Goal: Task Accomplishment & Management: Complete application form

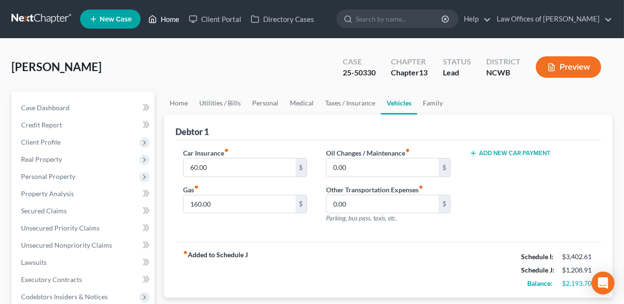
click at [171, 21] on link "Home" at bounding box center [163, 18] width 41 height 17
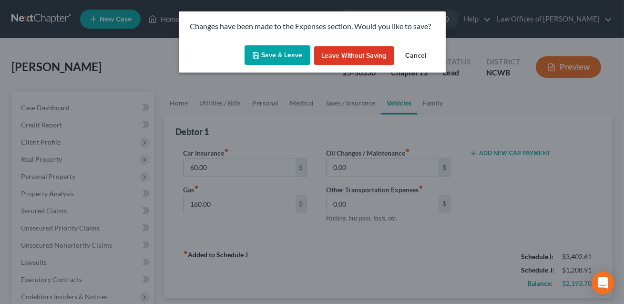
click at [268, 55] on button "Save & Leave" at bounding box center [278, 55] width 66 height 20
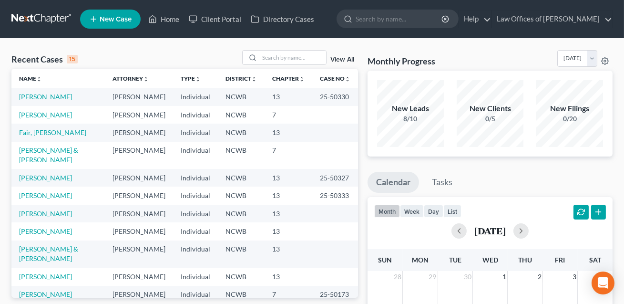
click at [34, 169] on td "[PERSON_NAME] & [PERSON_NAME]" at bounding box center [57, 155] width 93 height 27
click at [32, 163] on link "[PERSON_NAME] & [PERSON_NAME]" at bounding box center [48, 155] width 59 height 18
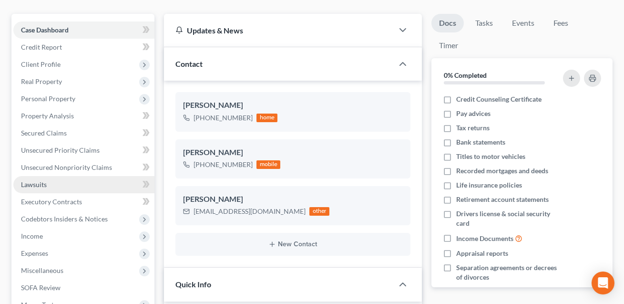
scroll to position [76, 0]
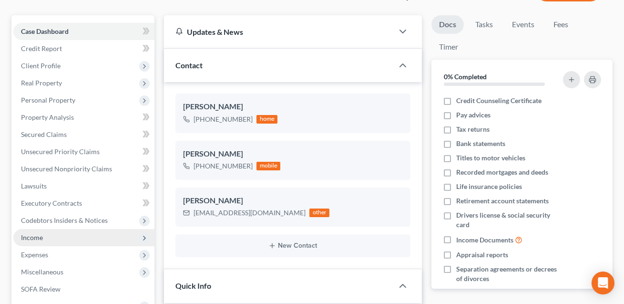
click at [44, 239] on span "Income" at bounding box center [83, 237] width 141 height 17
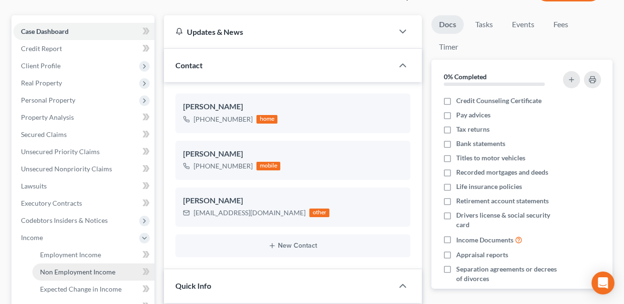
click at [53, 272] on span "Non Employment Income" at bounding box center [77, 271] width 75 height 8
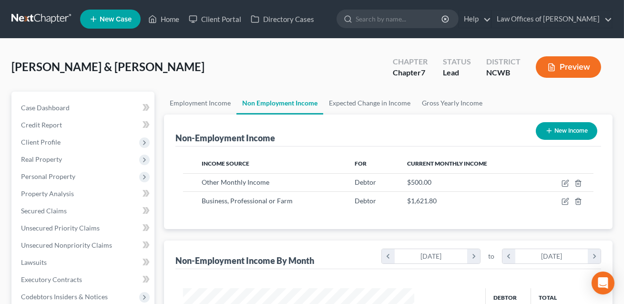
scroll to position [171, 250]
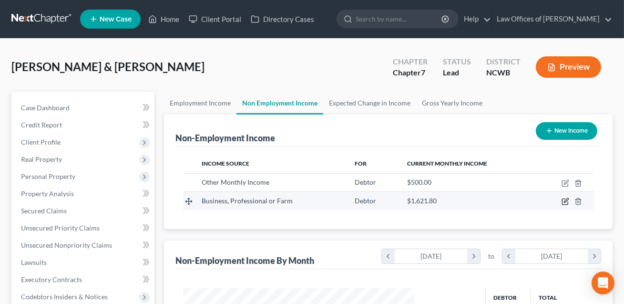
click at [566, 202] on icon "button" at bounding box center [565, 201] width 8 height 8
select select "10"
select select "0"
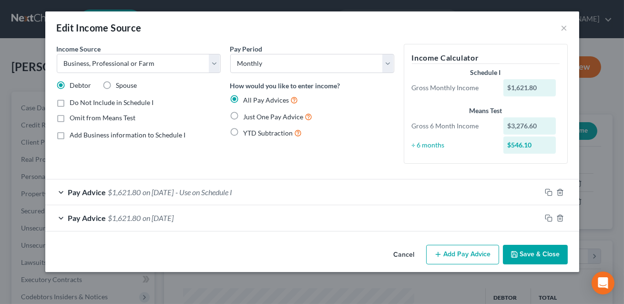
click at [440, 214] on div "Pay Advice $1,621.80 on [DATE]" at bounding box center [293, 217] width 496 height 25
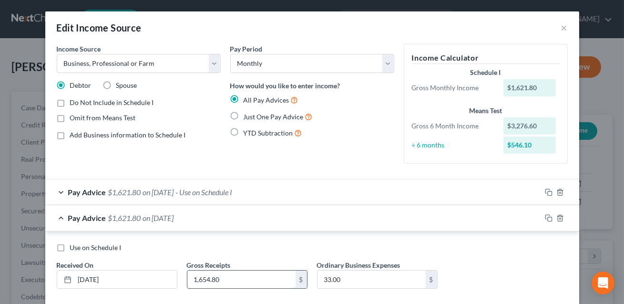
click at [230, 279] on input "1,654.80" at bounding box center [241, 279] width 108 height 18
click at [348, 279] on input "33.00" at bounding box center [371, 279] width 108 height 18
click at [225, 278] on input "9,928.78" at bounding box center [241, 279] width 108 height 18
type input "8,306.99"
click at [366, 293] on div "Use on Schedule I Received On * [DATE] Gross Receipts 8,306.99 $ Ordinary Busin…" at bounding box center [312, 270] width 520 height 54
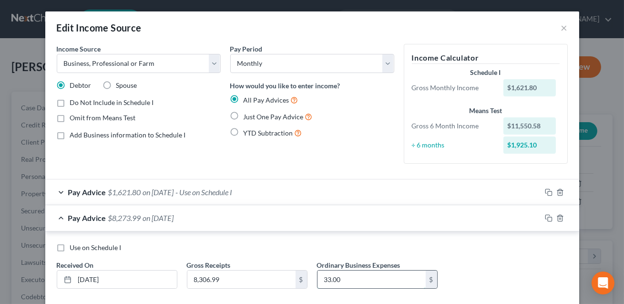
click at [364, 283] on input "33.00" at bounding box center [371, 279] width 108 height 18
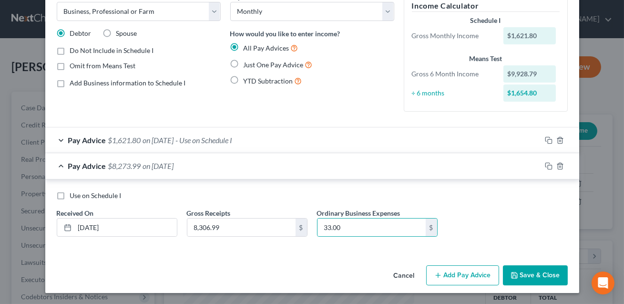
click at [522, 274] on button "Save & Close" at bounding box center [535, 275] width 65 height 20
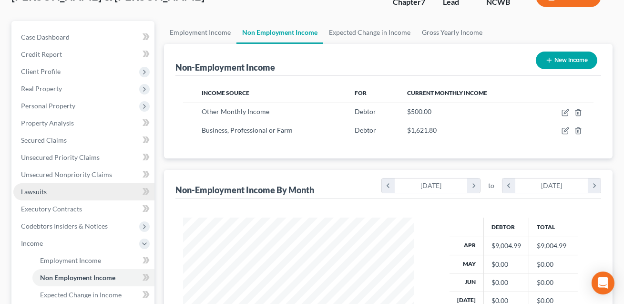
scroll to position [71, 0]
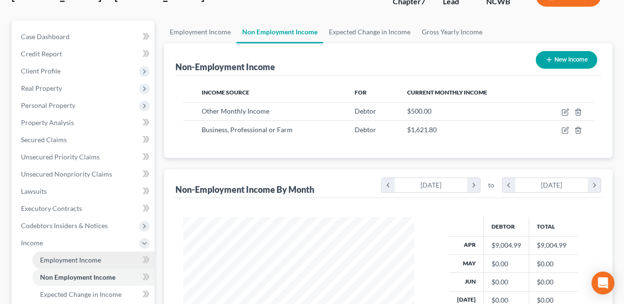
click at [75, 259] on span "Employment Income" at bounding box center [70, 259] width 61 height 8
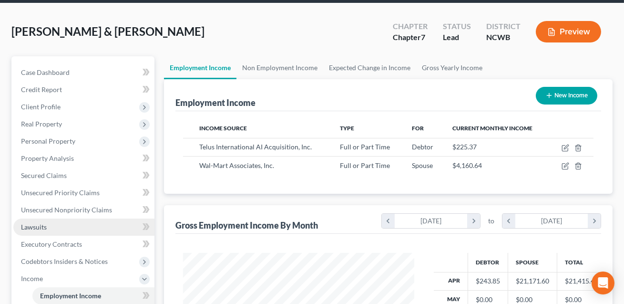
scroll to position [171, 250]
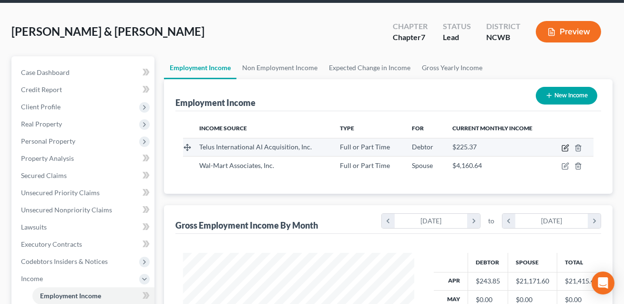
click at [568, 147] on icon "button" at bounding box center [565, 148] width 6 height 6
select select "0"
select select "31"
select select "0"
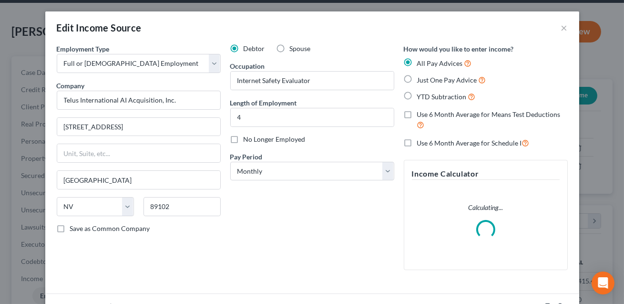
scroll to position [93, 0]
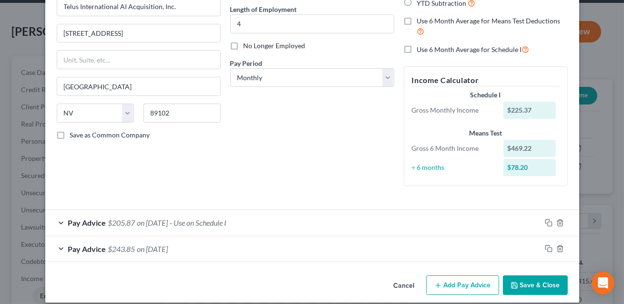
click at [435, 244] on div "Pay Advice $243.85 on [DATE]" at bounding box center [293, 248] width 496 height 25
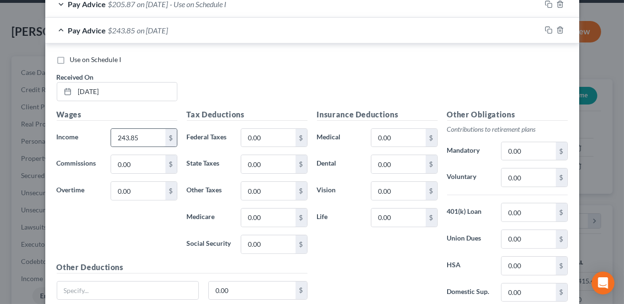
scroll to position [315, 0]
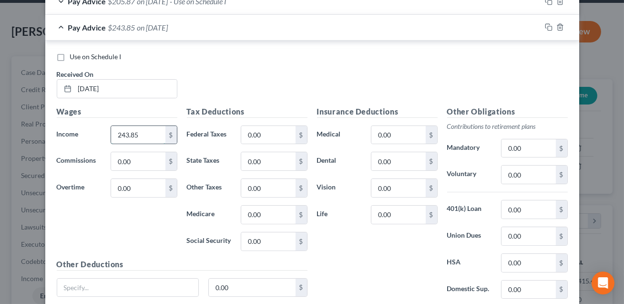
click at [154, 136] on input "243.85" at bounding box center [138, 135] width 54 height 18
click at [286, 133] on input "0.00" at bounding box center [268, 135] width 54 height 18
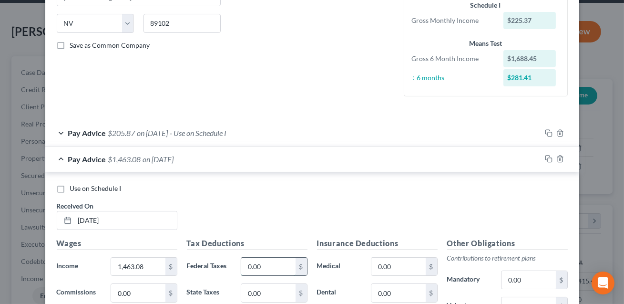
scroll to position [194, 0]
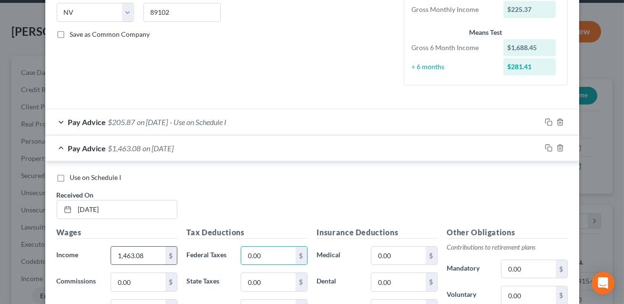
click at [148, 255] on input "1,463.08" at bounding box center [138, 255] width 54 height 18
type input "1,237.72"
click at [271, 258] on input "0.00" at bounding box center [268, 255] width 54 height 18
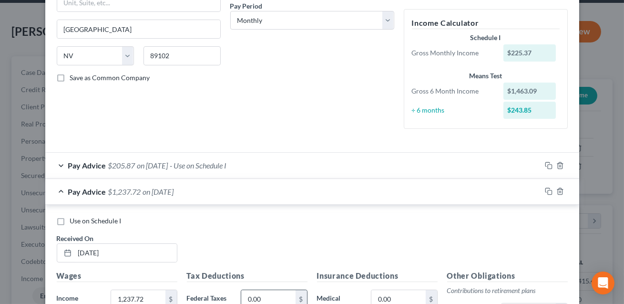
scroll to position [389, 0]
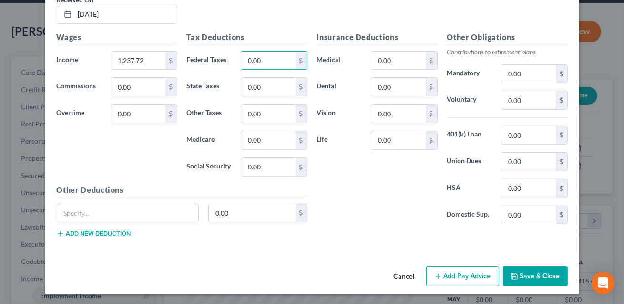
click at [525, 272] on button "Save & Close" at bounding box center [535, 276] width 65 height 20
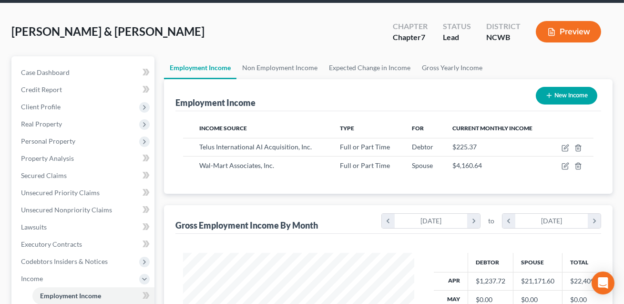
scroll to position [270, 0]
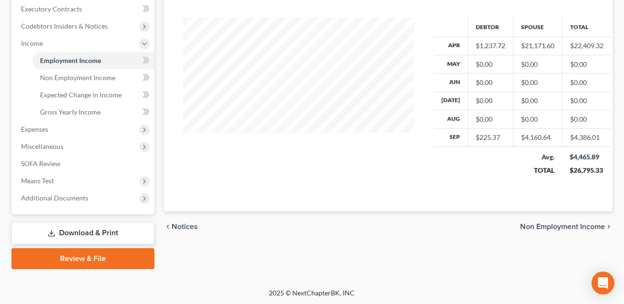
click at [122, 236] on link "Download & Print" at bounding box center [82, 233] width 143 height 22
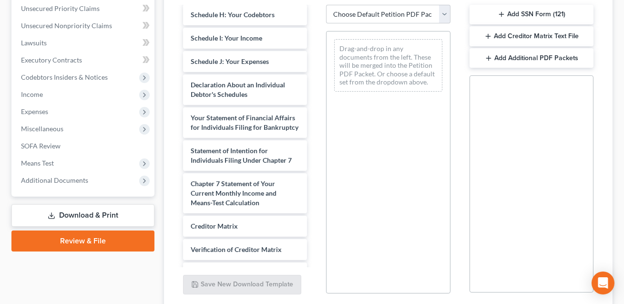
scroll to position [296, 0]
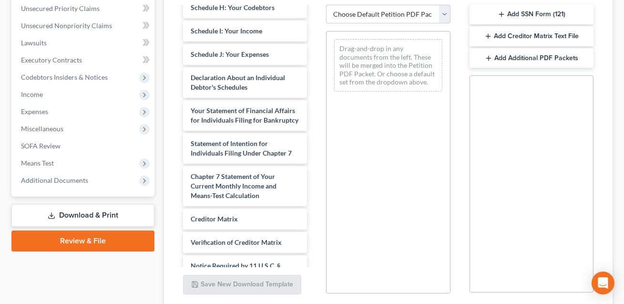
click at [315, 138] on div "Monthly Business Income and Expenses DRAFT Monthly Business Income and Expenses…" at bounding box center [244, 19] width 139 height 617
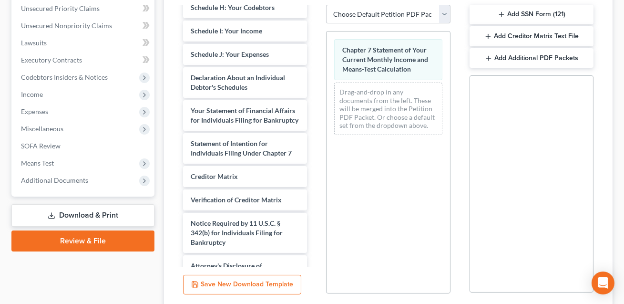
scroll to position [284, 0]
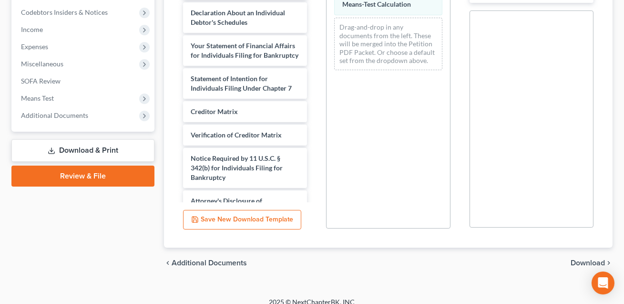
click at [578, 259] on span "Download" at bounding box center [588, 263] width 34 height 8
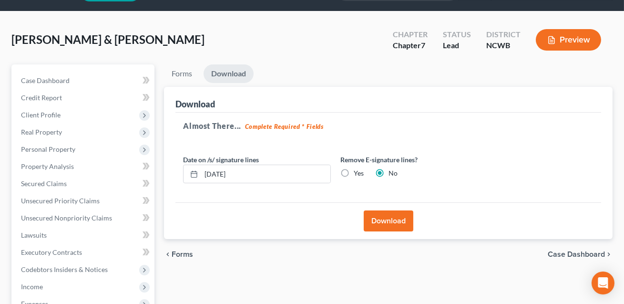
scroll to position [27, 0]
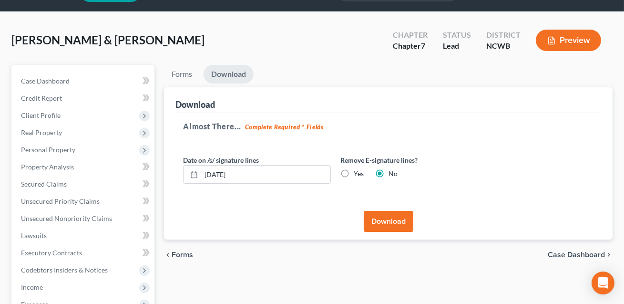
click at [391, 215] on button "Download" at bounding box center [389, 221] width 50 height 21
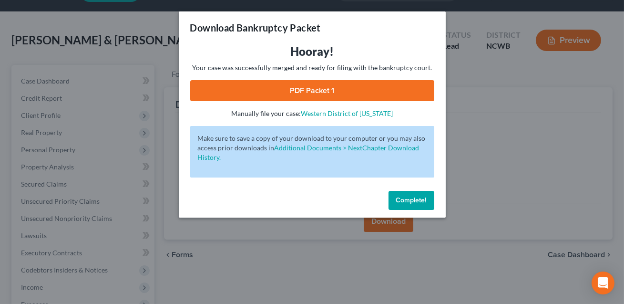
click at [309, 89] on link "PDF Packet 1" at bounding box center [312, 90] width 244 height 21
click at [412, 200] on span "Complete!" at bounding box center [411, 200] width 31 height 8
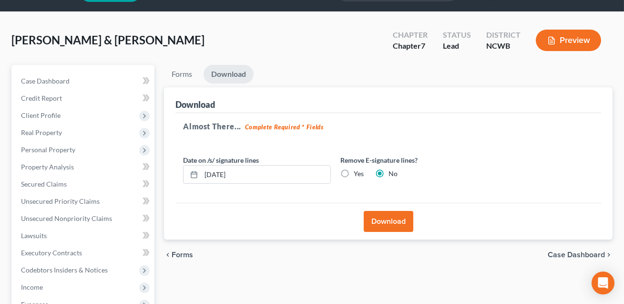
scroll to position [30, 0]
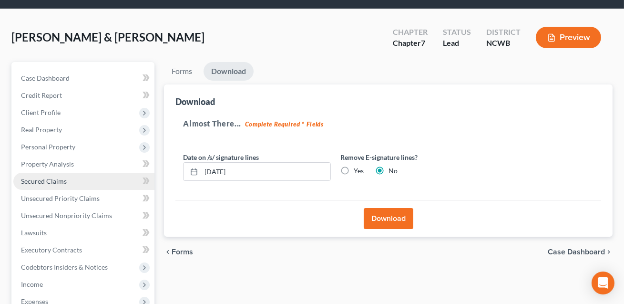
click at [51, 177] on span "Secured Claims" at bounding box center [44, 181] width 46 height 8
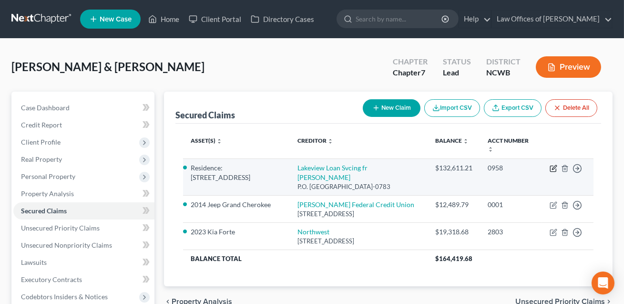
click at [553, 168] on icon "button" at bounding box center [554, 168] width 8 height 8
select select "45"
select select "3"
select select "1"
select select "0"
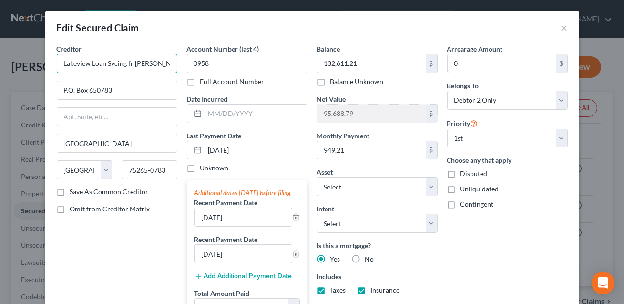
click at [129, 64] on input "Lakeview Loan Svcing fr [PERSON_NAME]" at bounding box center [117, 63] width 121 height 19
click at [126, 65] on input "Lakeview Loan Svcing for [PERSON_NAME]" at bounding box center [117, 63] width 121 height 19
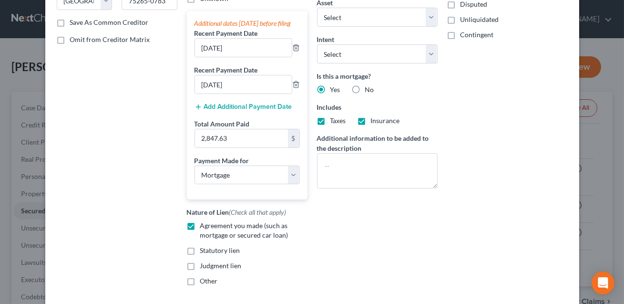
scroll to position [168, 0]
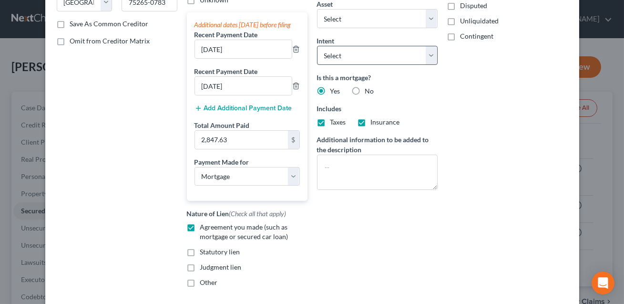
type input "Lakeview Loan Svc for [PERSON_NAME]"
click at [336, 51] on select "Select Surrender Redeem Reaffirm Avoid Other" at bounding box center [377, 55] width 121 height 19
select select "4"
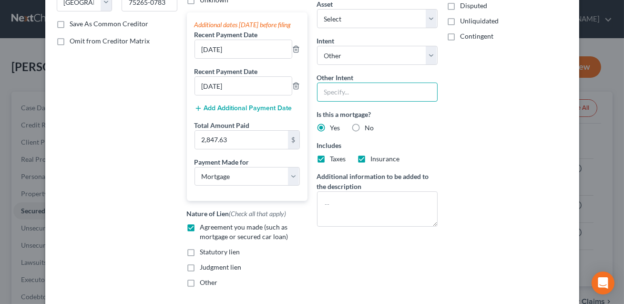
click at [336, 94] on input "text" at bounding box center [377, 91] width 121 height 19
type input "Retain and remain current"
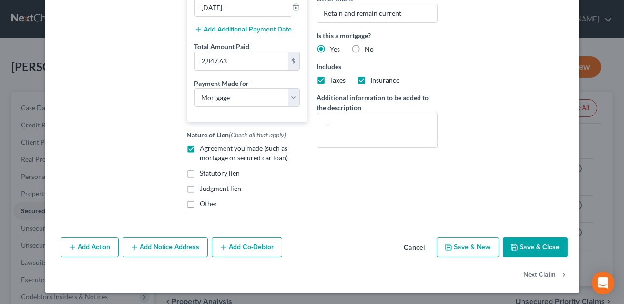
click at [526, 248] on button "Save & Close" at bounding box center [535, 247] width 65 height 20
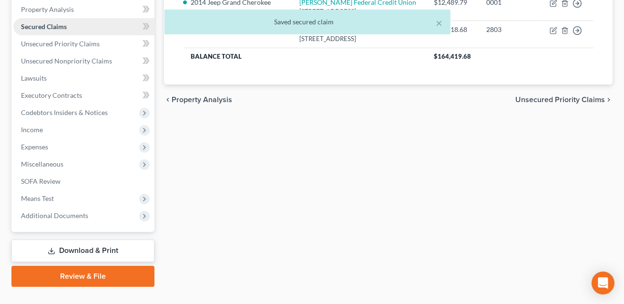
scroll to position [202, 0]
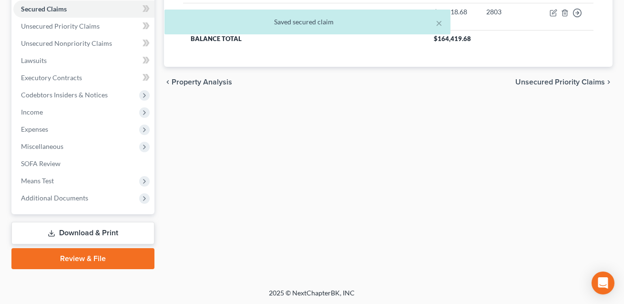
click at [67, 234] on link "Download & Print" at bounding box center [82, 233] width 143 height 22
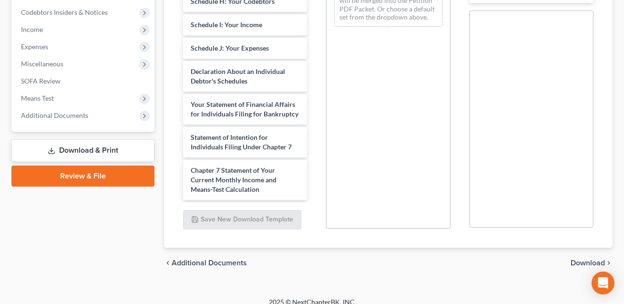
scroll to position [238, 0]
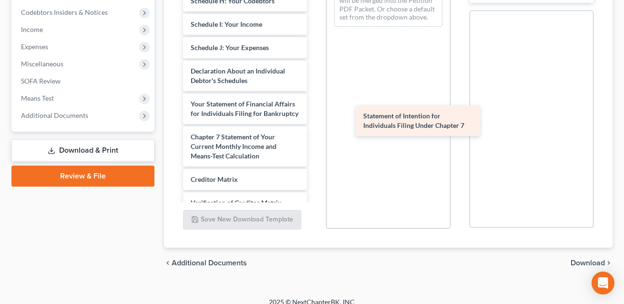
drag, startPoint x: 233, startPoint y: 130, endPoint x: 406, endPoint y: 120, distance: 173.8
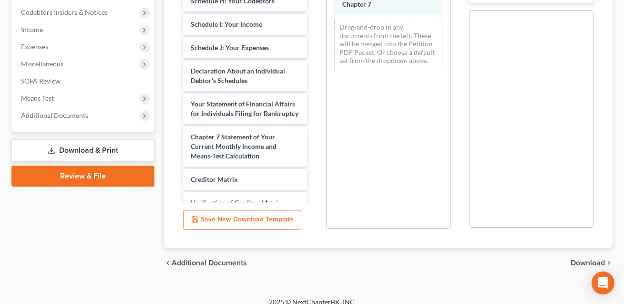
click at [579, 259] on span "Download" at bounding box center [588, 263] width 34 height 8
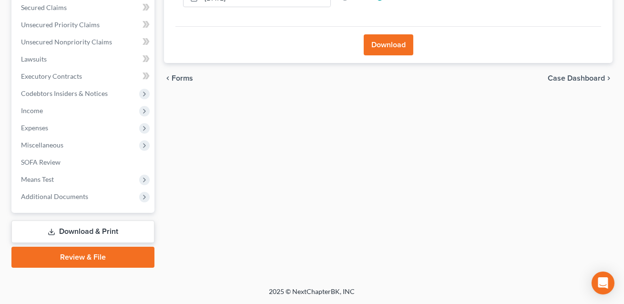
scroll to position [202, 0]
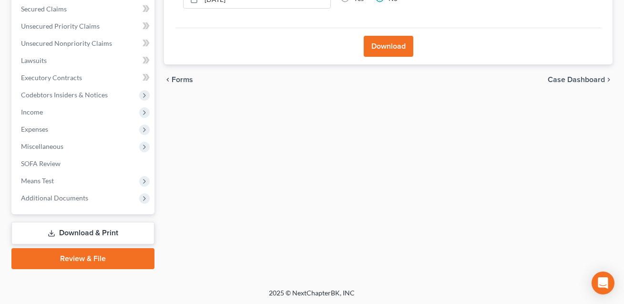
click at [378, 48] on button "Download" at bounding box center [389, 46] width 50 height 21
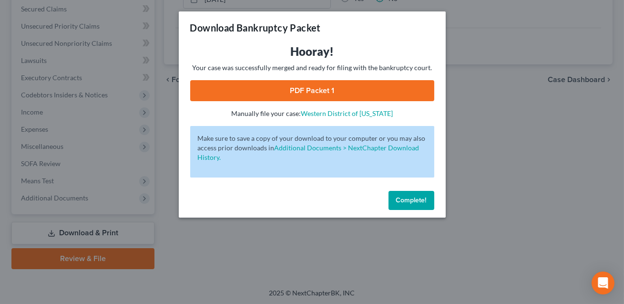
click at [336, 90] on link "PDF Packet 1" at bounding box center [312, 90] width 244 height 21
click at [414, 196] on span "Complete!" at bounding box center [411, 200] width 31 height 8
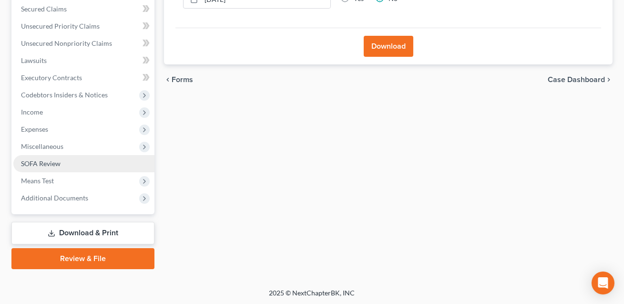
click at [52, 165] on span "SOFA Review" at bounding box center [41, 163] width 40 height 8
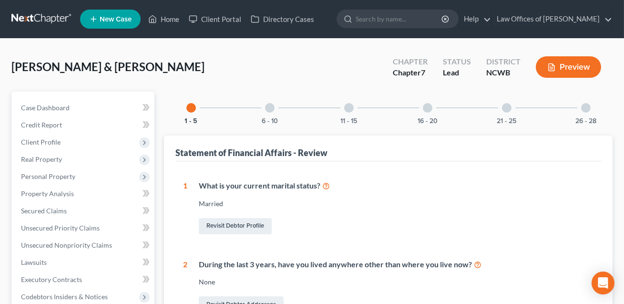
click at [428, 108] on div at bounding box center [428, 108] width 10 height 10
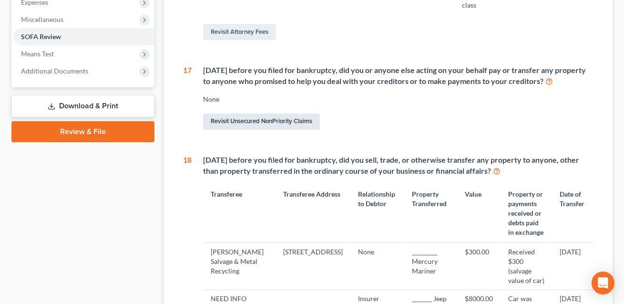
scroll to position [427, 0]
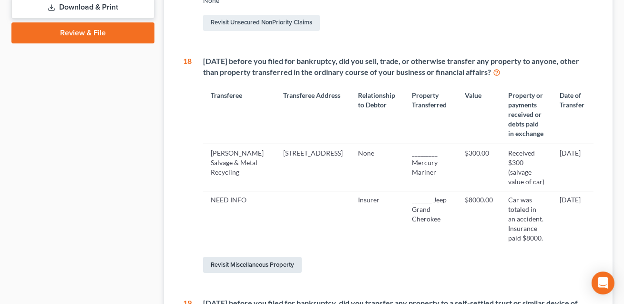
click at [251, 256] on link "Revisit Miscellaneous Property" at bounding box center [252, 264] width 99 height 16
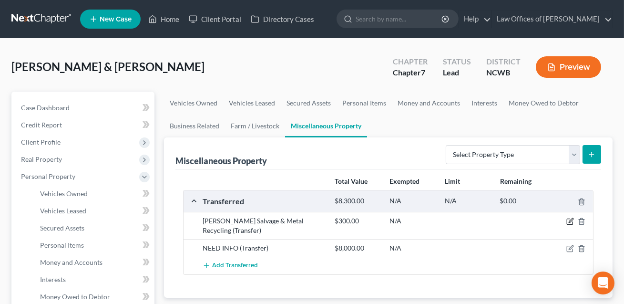
click at [570, 220] on icon "button" at bounding box center [570, 221] width 8 height 8
select select "Ordinary ([DATE])"
select select "28"
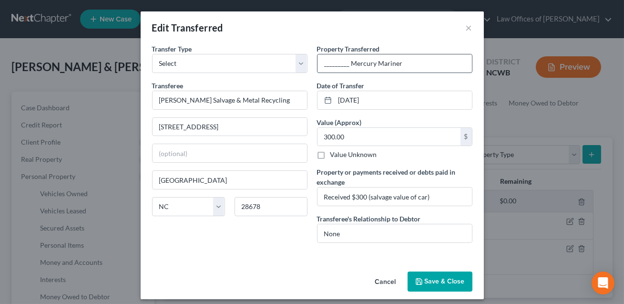
click at [347, 65] on input "_________ Mercury Mariner" at bounding box center [394, 63] width 154 height 18
type input "2011 Mercury Mariner"
click at [436, 283] on button "Save & Close" at bounding box center [440, 281] width 65 height 20
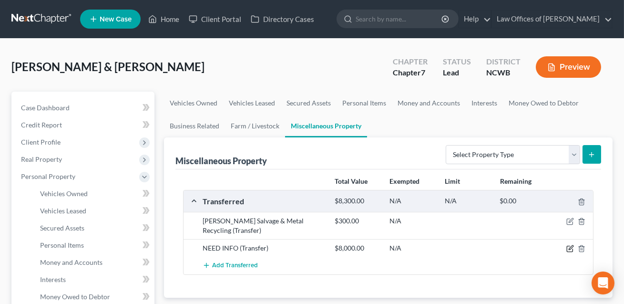
click at [571, 247] on icon "button" at bounding box center [571, 247] width 4 height 4
select select "Ordinary ([DATE])"
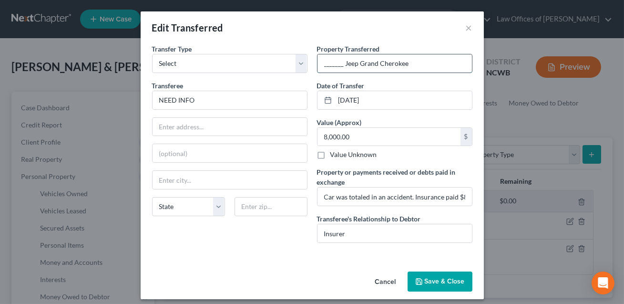
click at [342, 64] on input "_______ Jeep Grand Cherokee" at bounding box center [394, 63] width 154 height 18
type input "2011 Jeep Grand Cherokee"
drag, startPoint x: 195, startPoint y: 102, endPoint x: 157, endPoint y: 102, distance: 38.6
click at [157, 102] on input "NEED INFO" at bounding box center [230, 100] width 154 height 18
click at [184, 101] on input "Farm Bueau" at bounding box center [230, 100] width 154 height 18
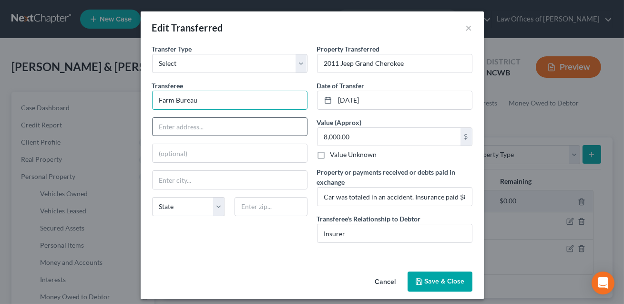
type input "Farm Bureau"
click at [170, 122] on input "text" at bounding box center [230, 127] width 154 height 18
type input "[STREET_ADDRESS]"
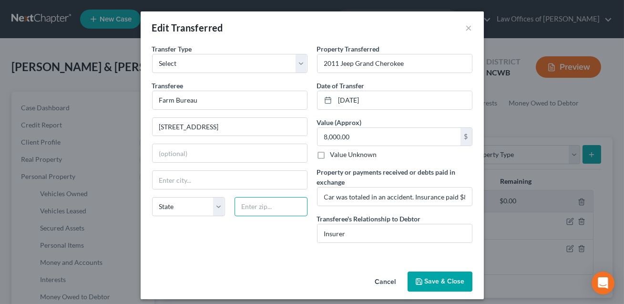
click at [248, 209] on input "text" at bounding box center [271, 206] width 73 height 19
type input "28625"
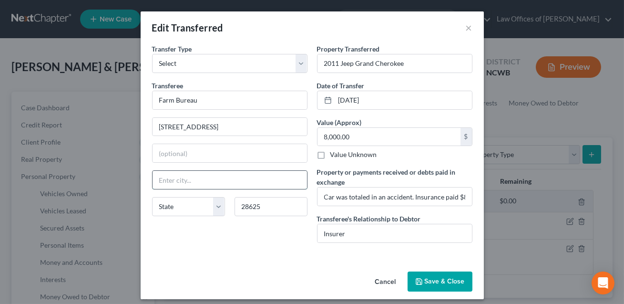
click at [236, 182] on input "text" at bounding box center [230, 180] width 154 height 18
type input "[GEOGRAPHIC_DATA]"
click at [191, 208] on select "State [US_STATE] AK AR AZ CA CO CT DE DC [GEOGRAPHIC_DATA] [GEOGRAPHIC_DATA] GU…" at bounding box center [188, 206] width 73 height 19
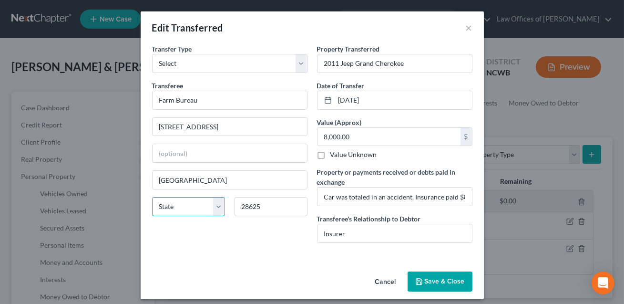
select select "28"
click at [444, 281] on button "Save & Close" at bounding box center [440, 281] width 65 height 20
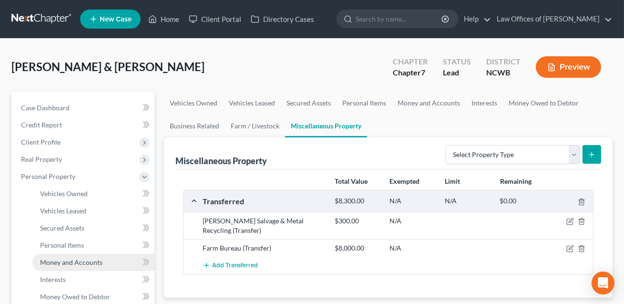
click at [71, 264] on span "Money and Accounts" at bounding box center [71, 262] width 62 height 8
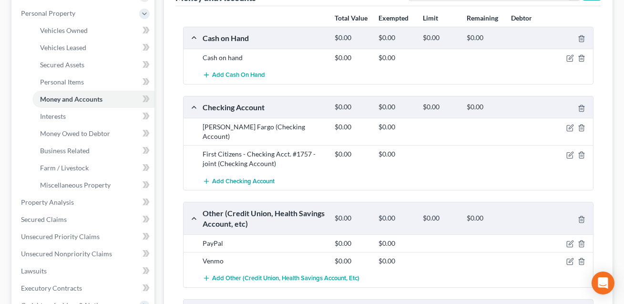
scroll to position [180, 0]
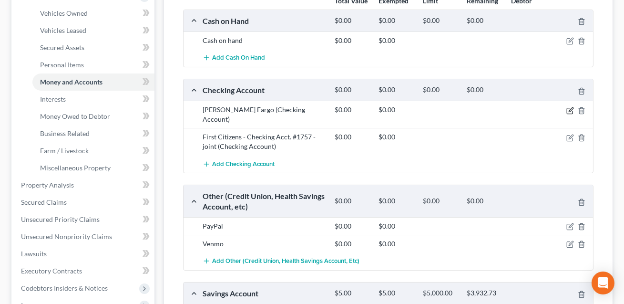
click at [570, 109] on icon "button" at bounding box center [571, 109] width 4 height 4
select select "43"
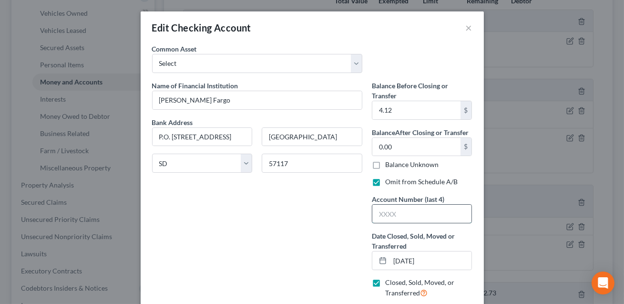
click at [387, 215] on input "text" at bounding box center [422, 213] width 100 height 18
type input "1430"
click at [399, 113] on input "4.12" at bounding box center [416, 110] width 88 height 18
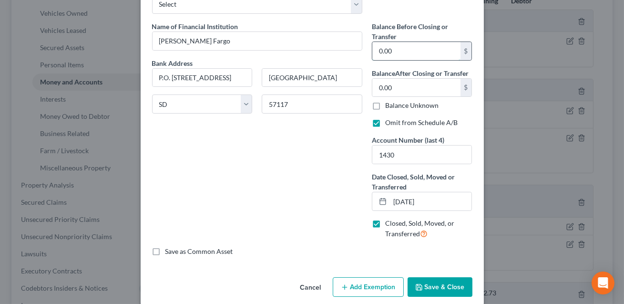
scroll to position [71, 0]
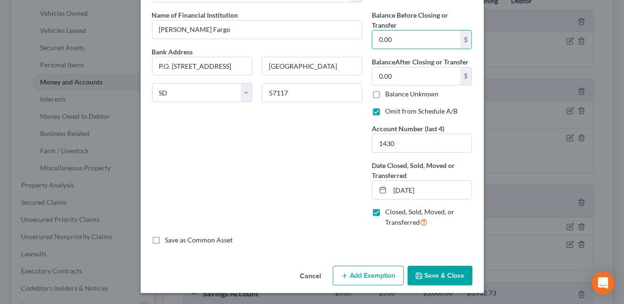
type input "0.00"
click at [436, 282] on button "Save & Close" at bounding box center [440, 275] width 65 height 20
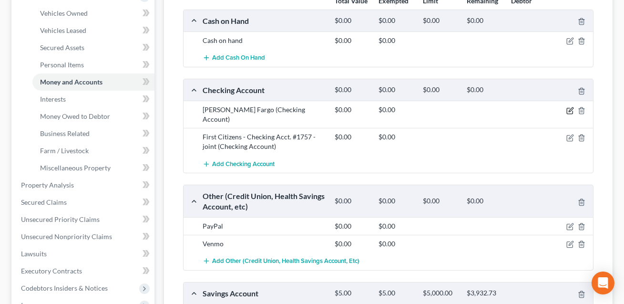
click at [571, 112] on icon "button" at bounding box center [570, 111] width 8 height 8
select select "43"
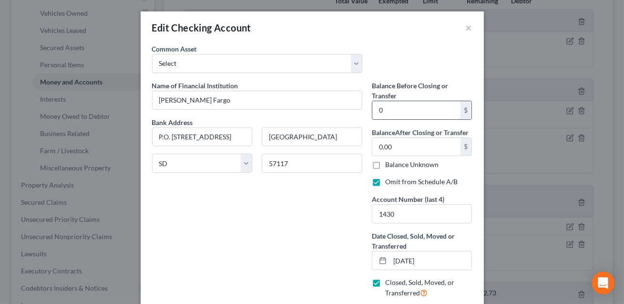
click at [398, 115] on input "0" at bounding box center [416, 110] width 88 height 18
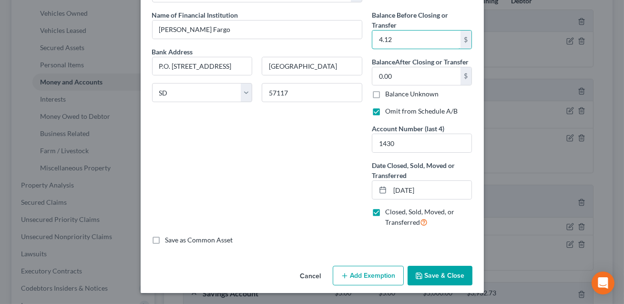
type input "4.12"
click at [437, 279] on button "Save & Close" at bounding box center [440, 275] width 65 height 20
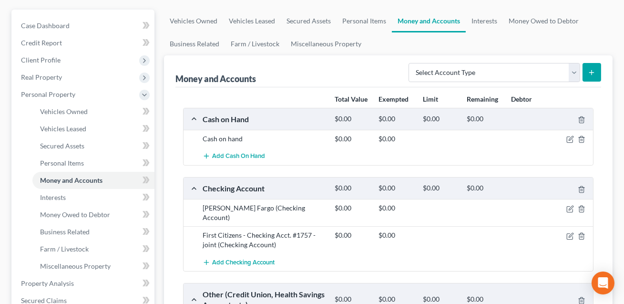
scroll to position [68, 0]
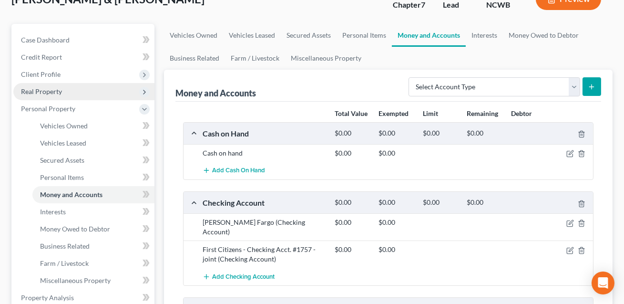
click at [42, 92] on span "Real Property" at bounding box center [41, 91] width 41 height 8
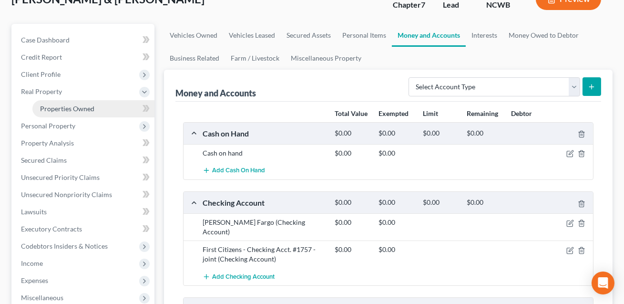
click at [51, 106] on span "Properties Owned" at bounding box center [67, 108] width 54 height 8
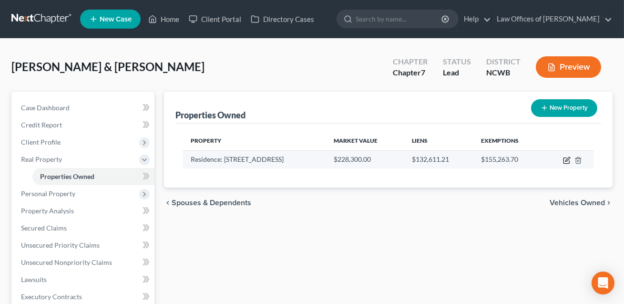
click at [566, 160] on icon "button" at bounding box center [567, 159] width 4 height 4
select select "28"
select select "48"
select select "2"
select select "5"
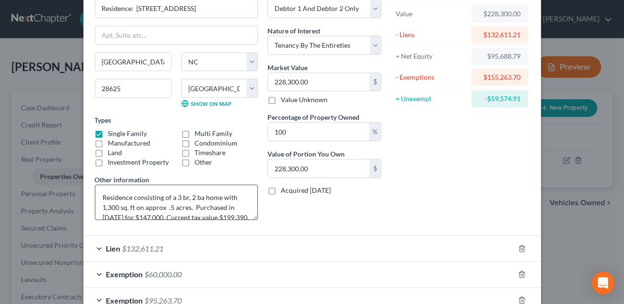
scroll to position [20, 0]
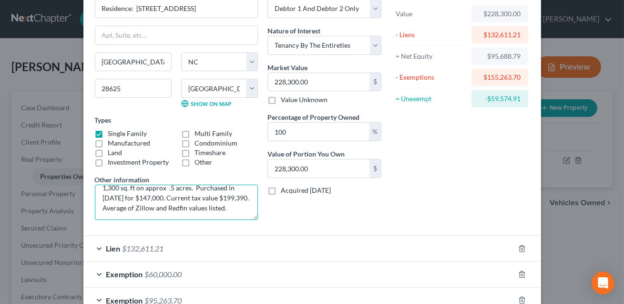
drag, startPoint x: 226, startPoint y: 208, endPoint x: 100, endPoint y: 209, distance: 126.8
click at [100, 209] on textarea "Residence consisting of a 3 br, 2 ba home with 1,300 sq. ft on approx .5 acres.…" at bounding box center [176, 201] width 163 height 35
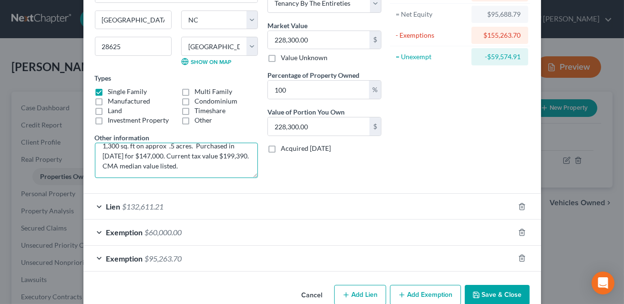
scroll to position [115, 0]
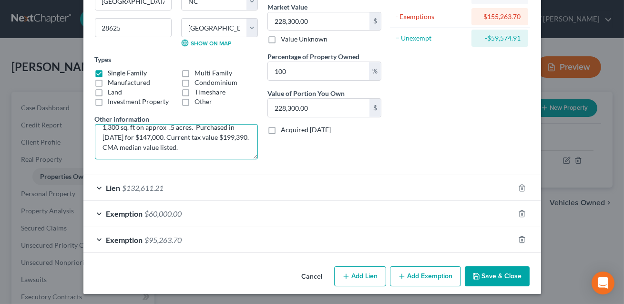
type textarea "Residence consisting of a 3 br, 2 ba home with 1,300 sq. ft on approx .5 acres.…"
click at [501, 278] on button "Save & Close" at bounding box center [497, 276] width 65 height 20
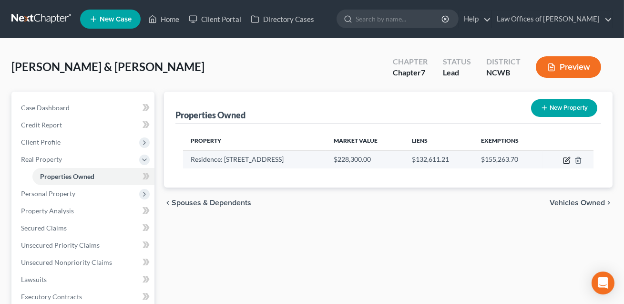
click at [569, 160] on icon "button" at bounding box center [566, 161] width 6 height 6
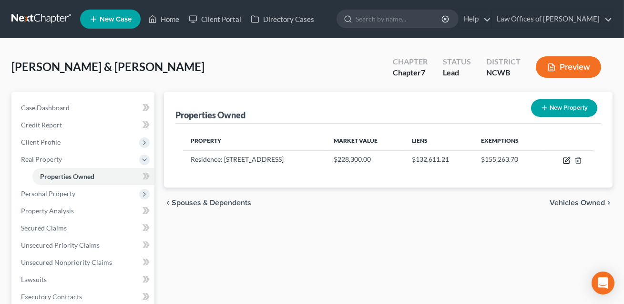
select select "28"
select select "48"
select select "2"
select select "5"
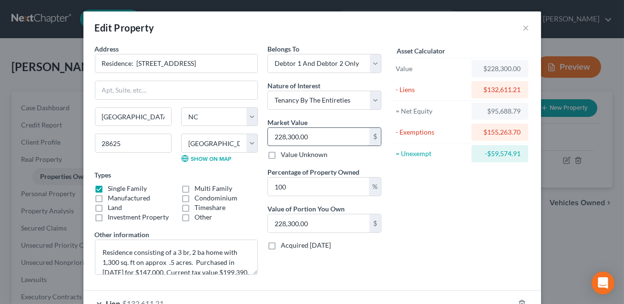
click at [312, 140] on input "228,300.00" at bounding box center [319, 137] width 102 height 18
type input "22"
type input "22.00"
type input "224"
type input "224.00"
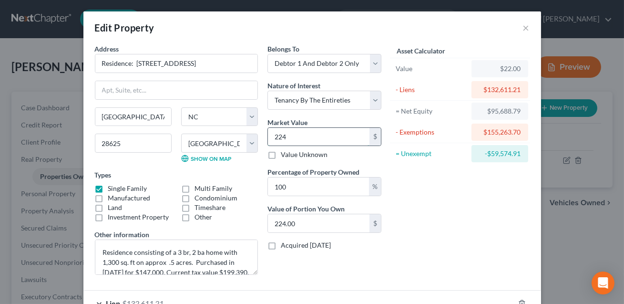
type input "2242"
type input "2,242.00"
type input "22,429"
type input "22,429.00"
type input "22,4295"
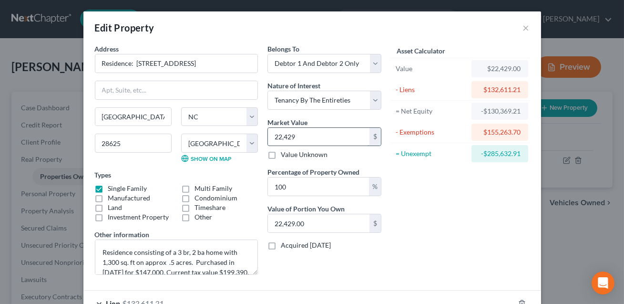
type input "224,295.00"
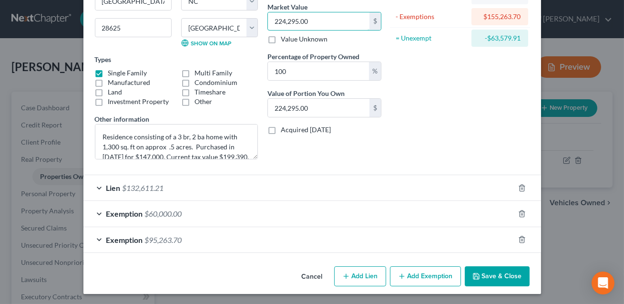
type input "224,295.00"
click at [481, 277] on button "Save & Close" at bounding box center [497, 276] width 65 height 20
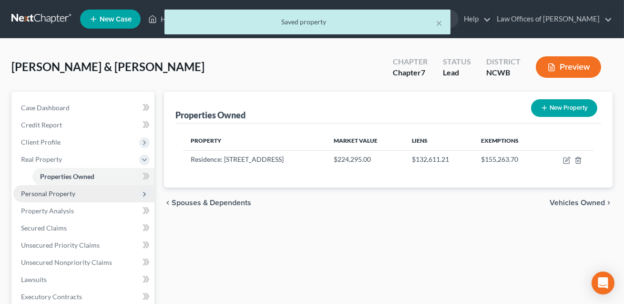
click at [63, 195] on span "Personal Property" at bounding box center [48, 193] width 54 height 8
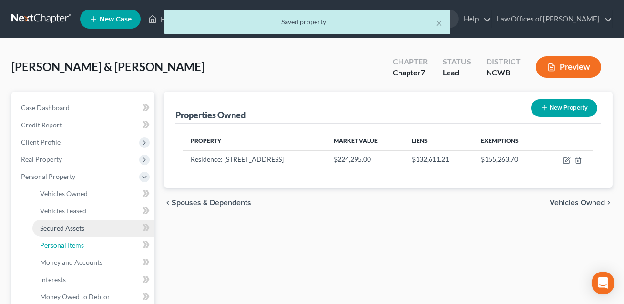
click at [64, 245] on span "Personal Items" at bounding box center [62, 245] width 44 height 8
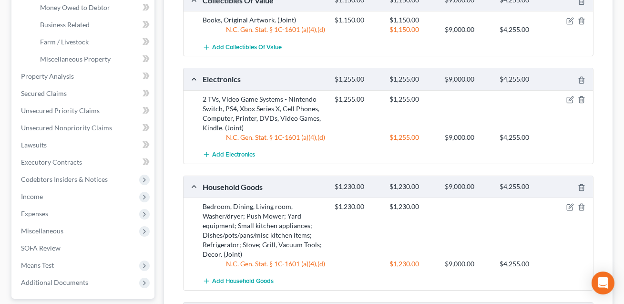
scroll to position [296, 0]
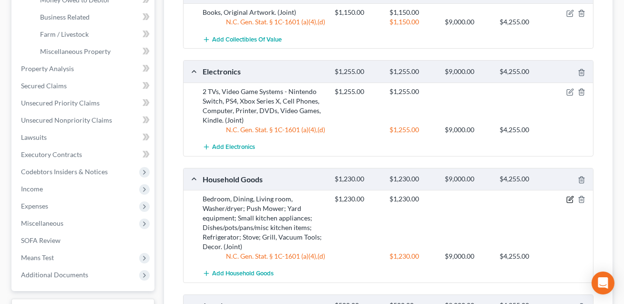
click at [568, 199] on icon "button" at bounding box center [570, 199] width 8 height 8
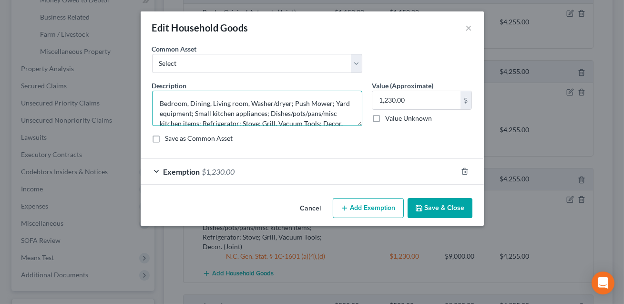
click at [246, 104] on textarea "Bedroom, Dining, Living room, Washer/dryer; Push Mower; Yard equipment; Small k…" at bounding box center [257, 108] width 210 height 35
click at [253, 104] on textarea "Bedroom, Dining, Living room funiture, Washer/dryer; Push Mower; Yard equipment…" at bounding box center [257, 108] width 210 height 35
type textarea "Bedroom, Dining, Living room furniture, Washer/dryer; Push Mower; Yard equipmen…"
click at [436, 212] on button "Save & Close" at bounding box center [440, 208] width 65 height 20
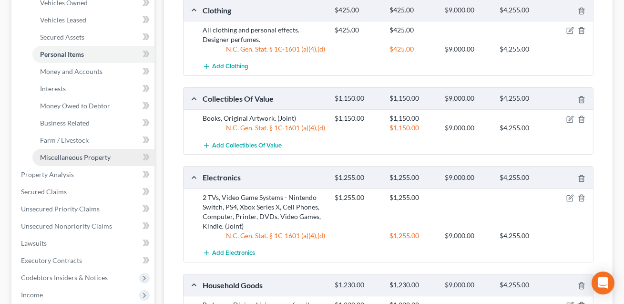
scroll to position [190, 0]
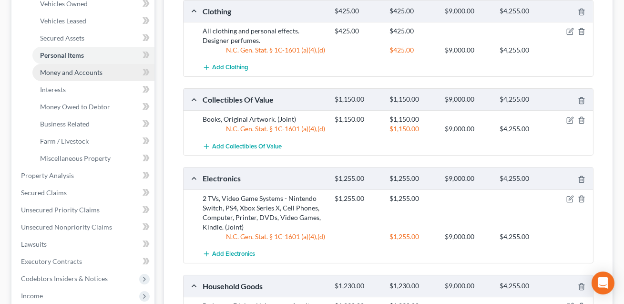
click at [89, 72] on span "Money and Accounts" at bounding box center [71, 72] width 62 height 8
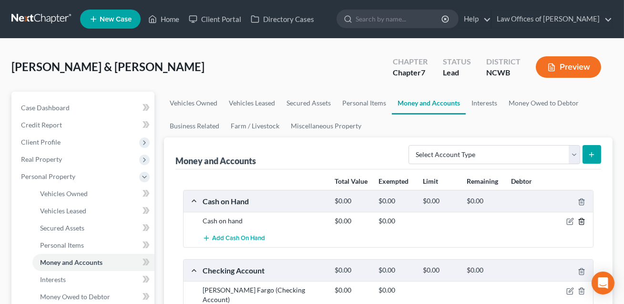
click at [581, 219] on polyline "button" at bounding box center [582, 219] width 6 height 0
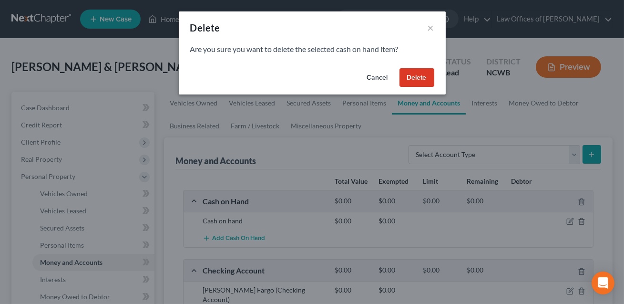
click at [420, 82] on button "Delete" at bounding box center [416, 77] width 35 height 19
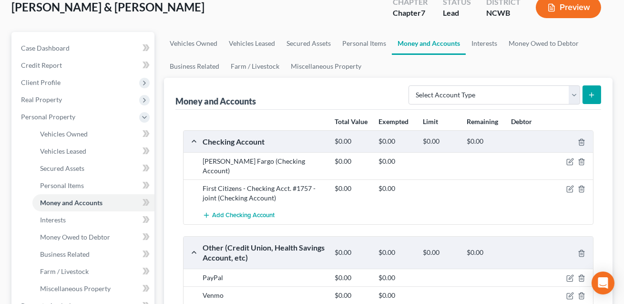
scroll to position [61, 0]
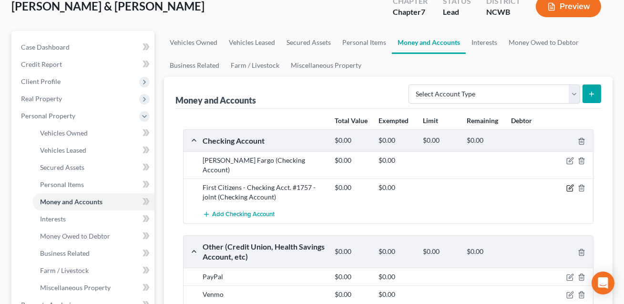
click at [569, 185] on icon "button" at bounding box center [571, 187] width 4 height 4
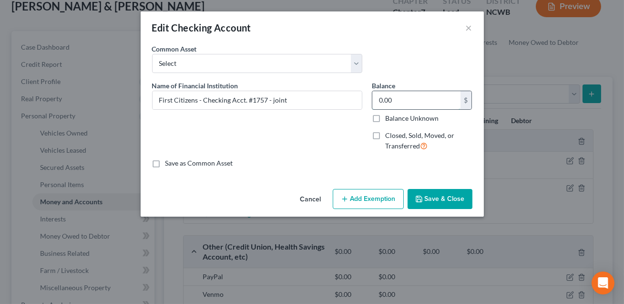
click at [392, 99] on input "0.00" at bounding box center [416, 100] width 88 height 18
type input "1,466.67"
click at [363, 194] on button "Add Exemption" at bounding box center [368, 199] width 71 height 20
select select "2"
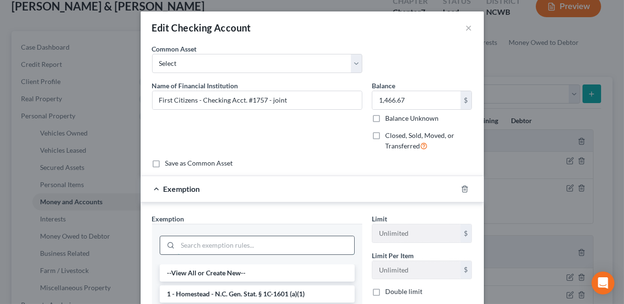
click at [253, 242] on input "search" at bounding box center [266, 245] width 176 height 18
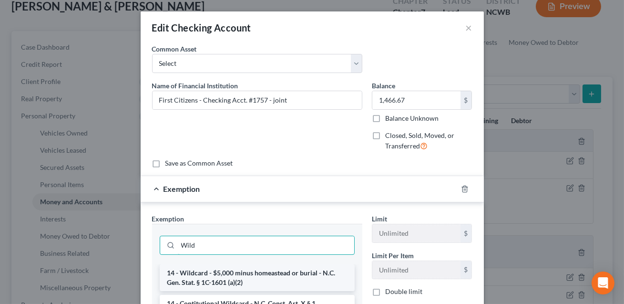
type input "Wild"
click at [245, 275] on li "14 - Wildcard - $5,000 minus homeastead or burial - N.C. Gen. Stat. § 1C-1601 (…" at bounding box center [257, 277] width 195 height 27
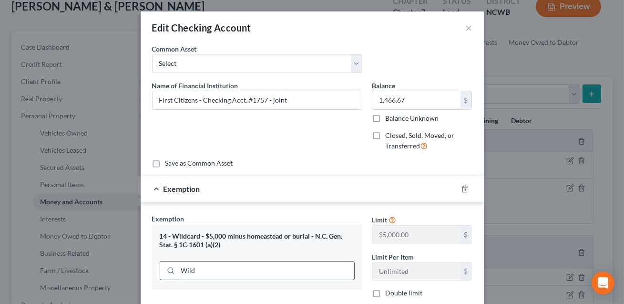
scroll to position [48, 0]
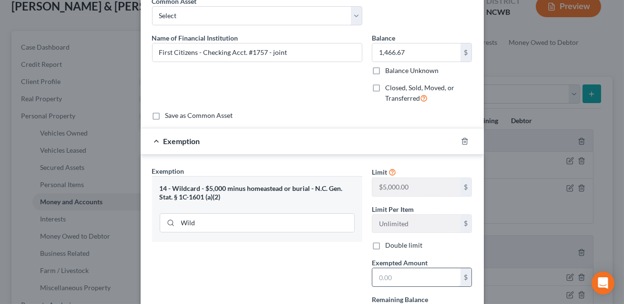
click at [398, 278] on input "text" at bounding box center [416, 277] width 88 height 18
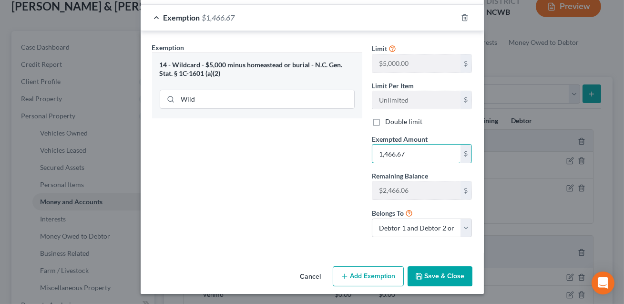
scroll to position [172, 0]
type input "1,466.67"
click at [446, 279] on button "Save & Close" at bounding box center [440, 275] width 65 height 20
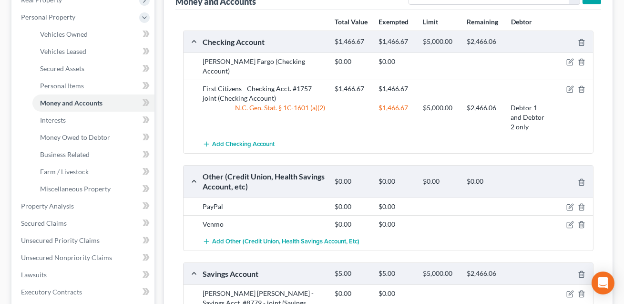
scroll to position [191, 0]
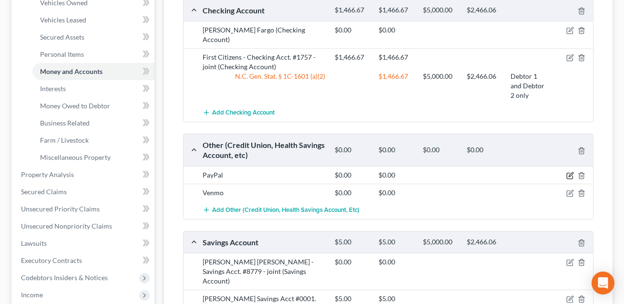
click at [569, 172] on icon "button" at bounding box center [570, 176] width 8 height 8
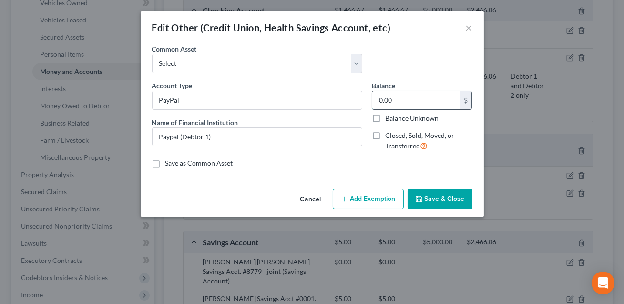
click at [398, 103] on input "0.00" at bounding box center [416, 100] width 88 height 18
type input "206.67"
click at [373, 198] on button "Add Exemption" at bounding box center [368, 199] width 71 height 20
select select "2"
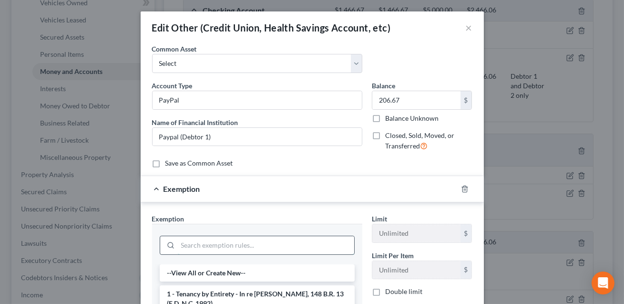
click at [305, 240] on input "search" at bounding box center [266, 245] width 176 height 18
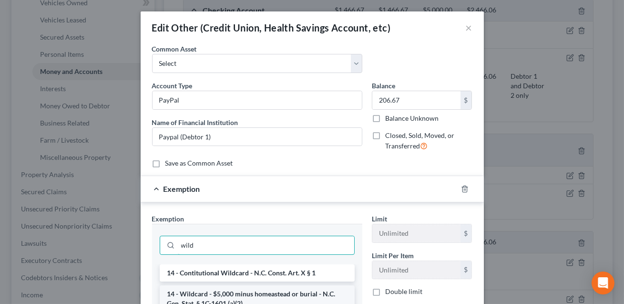
type input "wild"
click at [280, 294] on li "14 - Wildcard - $5,000 minus homeastead or burial - N.C. Gen. Stat. § 1C-1601 (…" at bounding box center [257, 298] width 195 height 27
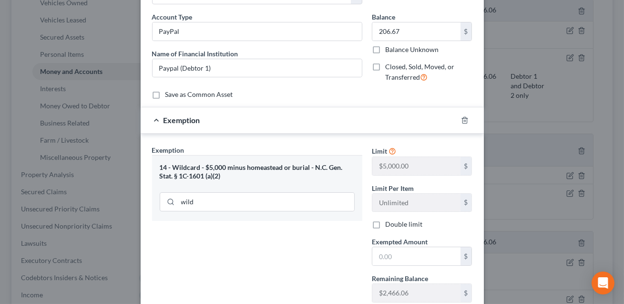
scroll to position [106, 0]
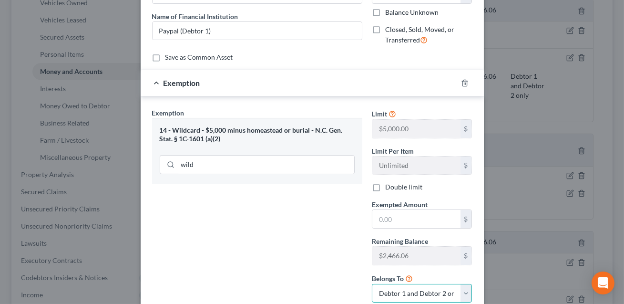
click at [396, 294] on select "Debtor 1 only Debtor 2 only Debtor 1 and Debtor 2 only" at bounding box center [422, 293] width 101 height 19
click at [395, 287] on select "Debtor 1 only Debtor 2 only Debtor 1 and Debtor 2 only" at bounding box center [422, 293] width 101 height 19
select select "0"
click at [378, 220] on input "text" at bounding box center [416, 219] width 88 height 18
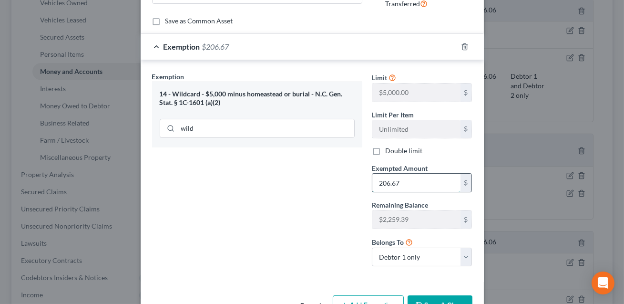
scroll to position [172, 0]
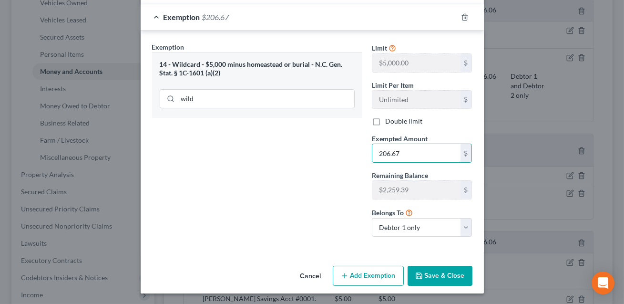
type input "206.67"
click at [437, 272] on button "Save & Close" at bounding box center [440, 275] width 65 height 20
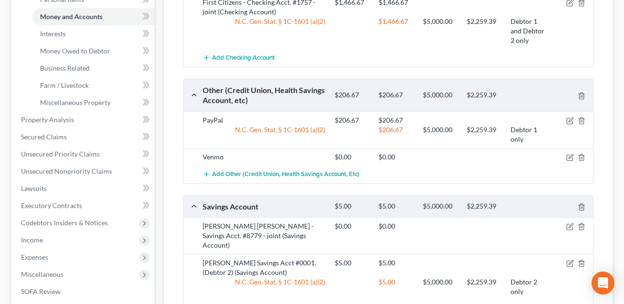
scroll to position [250, 0]
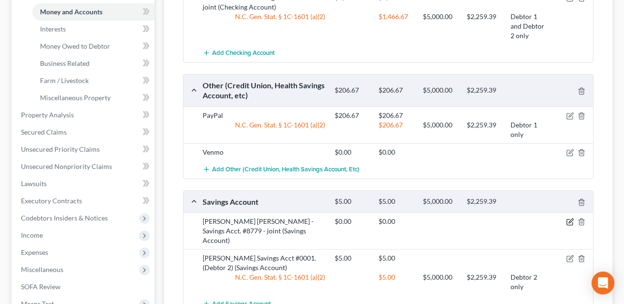
click at [571, 219] on icon "button" at bounding box center [571, 221] width 4 height 4
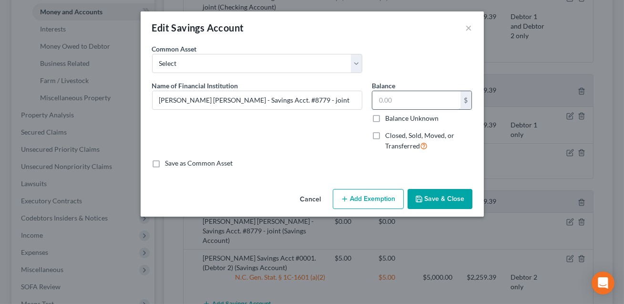
click at [396, 104] on input "text" at bounding box center [416, 100] width 88 height 18
type input "346.76"
click at [375, 202] on button "Add Exemption" at bounding box center [368, 199] width 71 height 20
select select "2"
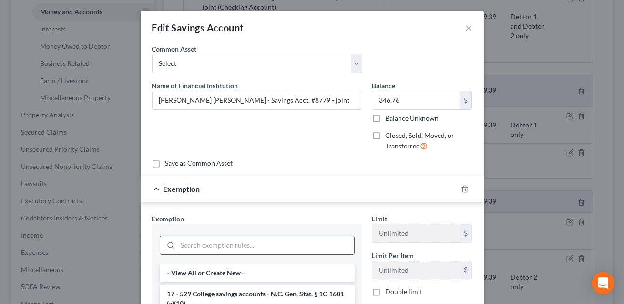
click at [229, 238] on input "search" at bounding box center [266, 245] width 176 height 18
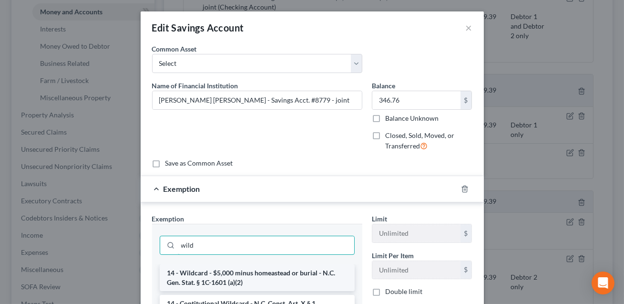
type input "wild"
click at [224, 279] on li "14 - Wildcard - $5,000 minus homeastead or burial - N.C. Gen. Stat. § 1C-1601 (…" at bounding box center [257, 277] width 195 height 27
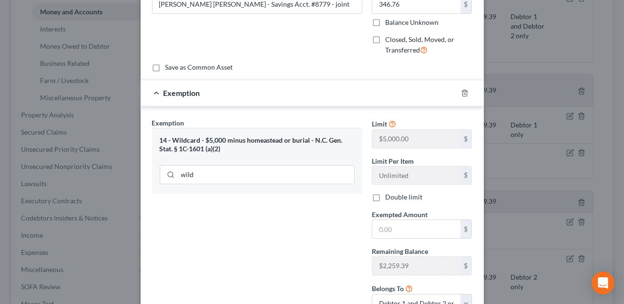
scroll to position [172, 0]
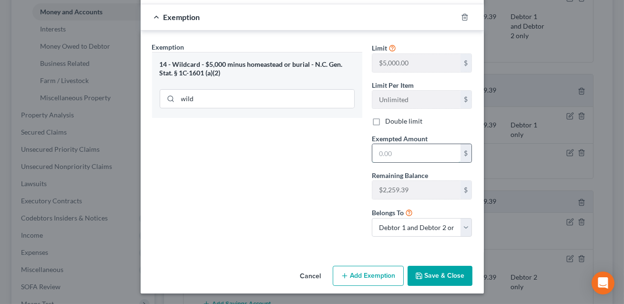
click at [388, 157] on input "text" at bounding box center [416, 153] width 88 height 18
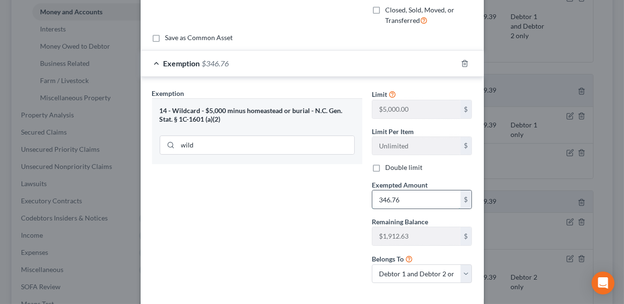
scroll to position [164, 0]
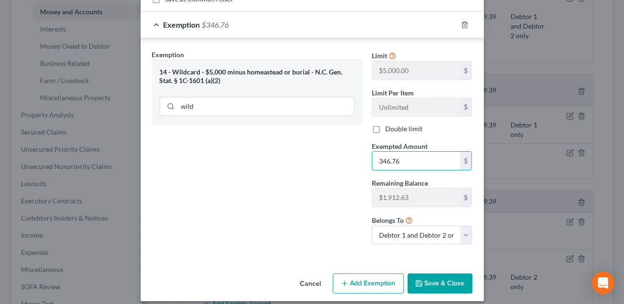
type input "346.76"
click at [431, 280] on button "Save & Close" at bounding box center [440, 283] width 65 height 20
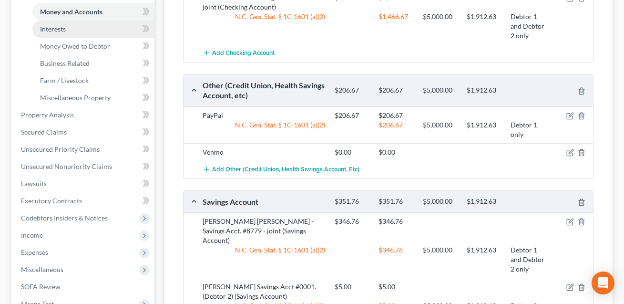
click at [61, 26] on span "Interests" at bounding box center [53, 29] width 26 height 8
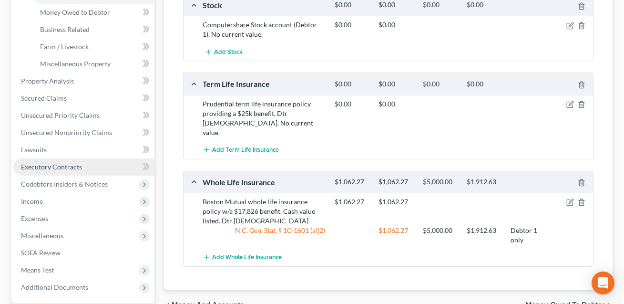
scroll to position [210, 0]
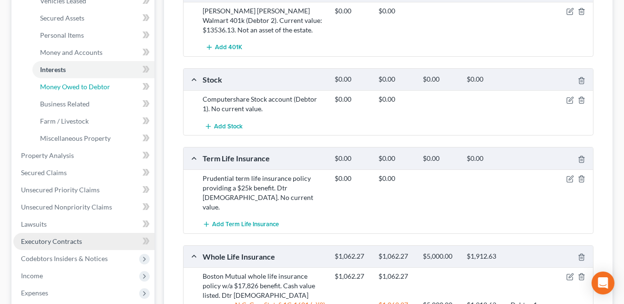
click at [58, 90] on link "Money Owed to Debtor" at bounding box center [93, 86] width 122 height 17
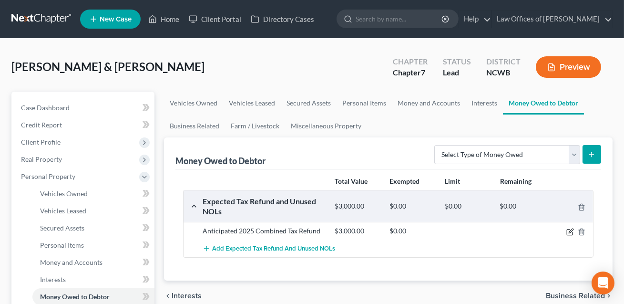
click at [569, 232] on icon "button" at bounding box center [571, 230] width 4 height 4
select select "0"
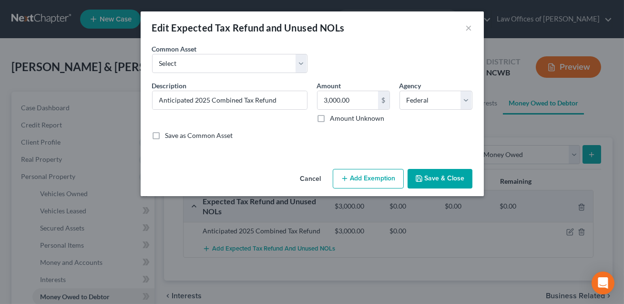
click at [376, 176] on button "Add Exemption" at bounding box center [368, 179] width 71 height 20
select select "2"
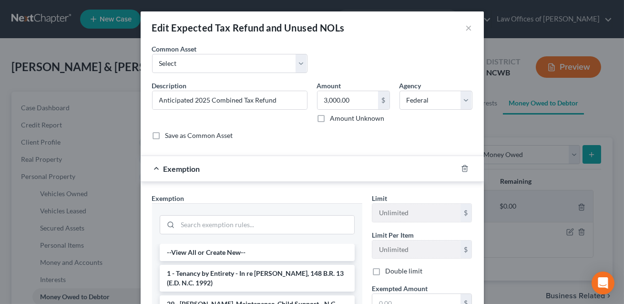
scroll to position [10, 0]
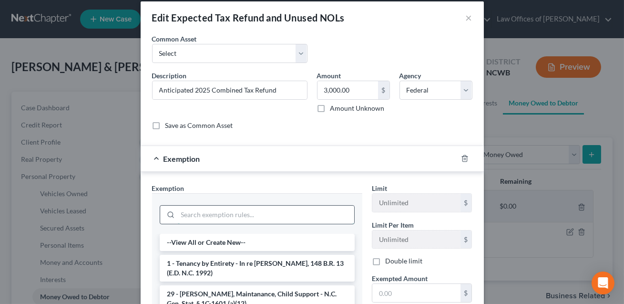
click at [306, 215] on input "search" at bounding box center [266, 214] width 176 height 18
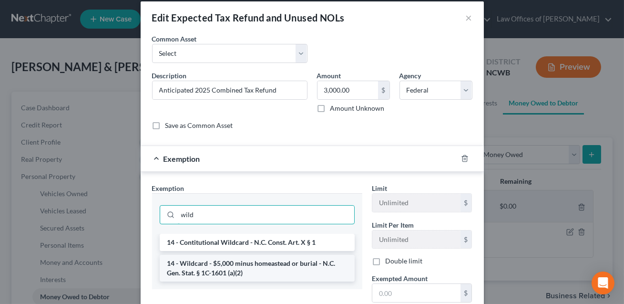
type input "wild"
click at [264, 267] on li "14 - Wildcard - $5,000 minus homeastead or burial - N.C. Gen. Stat. § 1C-1601 (…" at bounding box center [257, 268] width 195 height 27
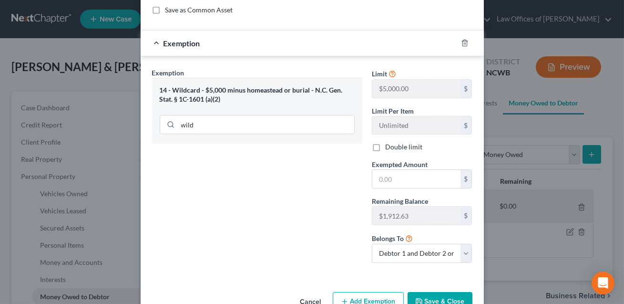
scroll to position [127, 0]
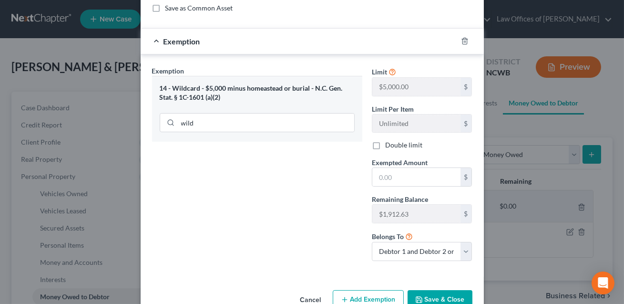
click at [385, 144] on label "Double limit" at bounding box center [403, 145] width 37 height 10
click at [389, 144] on input "Double limit" at bounding box center [392, 143] width 6 height 6
checkbox input "true"
click at [386, 174] on input "text" at bounding box center [416, 177] width 88 height 18
type input "3,000.00"
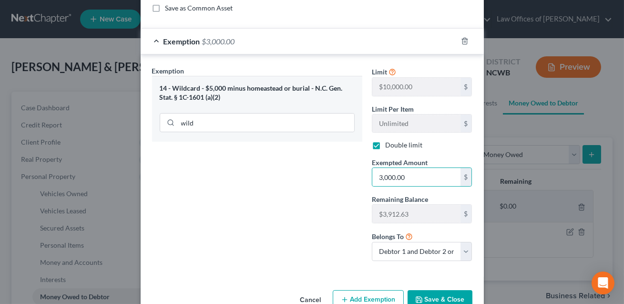
click at [433, 301] on button "Save & Close" at bounding box center [440, 300] width 65 height 20
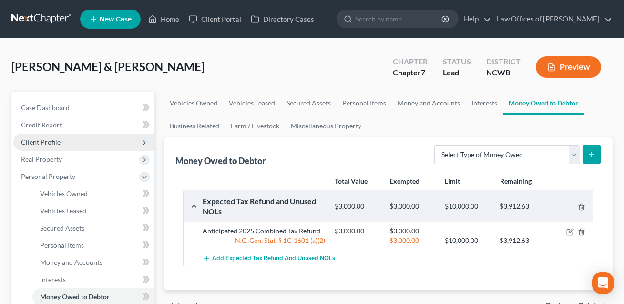
click at [43, 142] on span "Client Profile" at bounding box center [41, 142] width 40 height 8
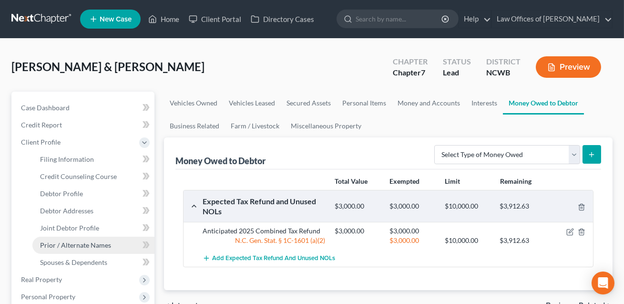
click at [77, 244] on span "Prior / Alternate Names" at bounding box center [75, 245] width 71 height 8
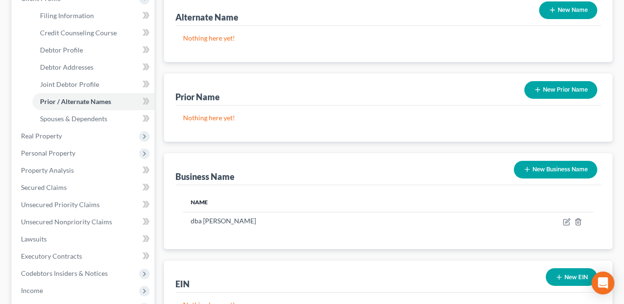
scroll to position [165, 0]
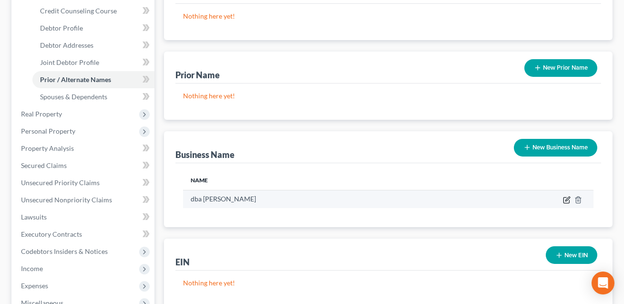
click at [566, 198] on icon "button" at bounding box center [567, 198] width 4 height 4
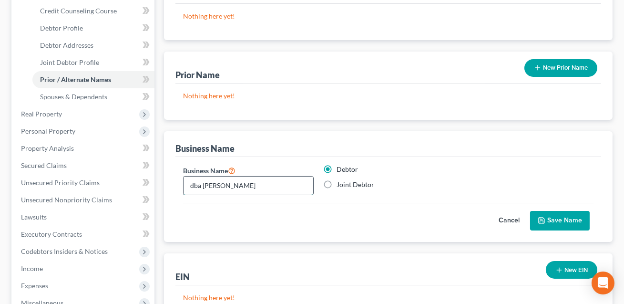
click at [241, 184] on input "dba [PERSON_NAME]" at bounding box center [249, 185] width 130 height 18
type input "dba [PERSON_NAME]"
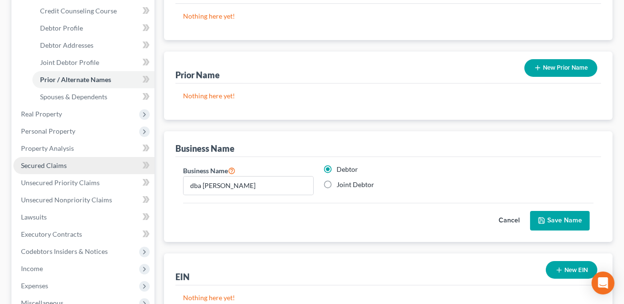
click at [43, 165] on span "Secured Claims" at bounding box center [44, 165] width 46 height 8
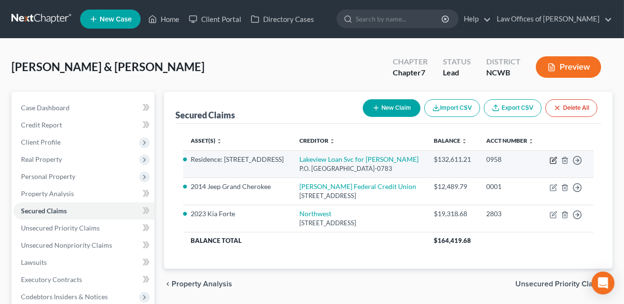
click at [552, 164] on icon "button" at bounding box center [554, 160] width 8 height 8
select select "45"
select select "3"
select select "4"
select select "1"
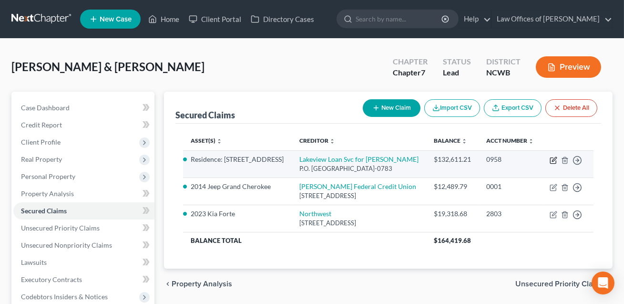
select select "0"
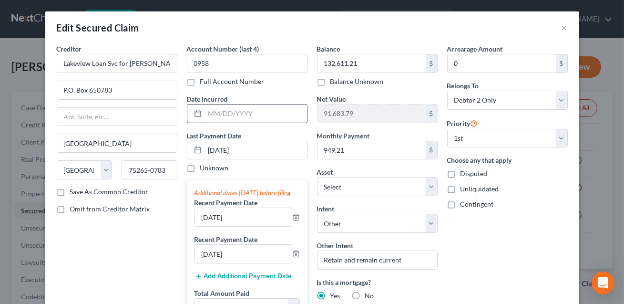
click at [225, 115] on input "text" at bounding box center [256, 113] width 102 height 18
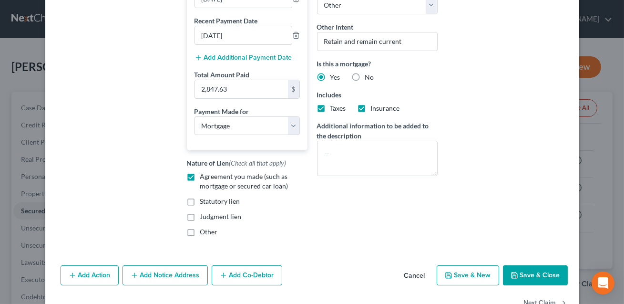
scroll to position [255, 0]
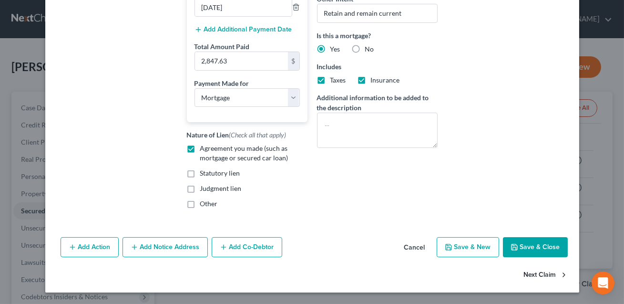
type input "10/2019"
click at [525, 265] on button "Next Claim" at bounding box center [546, 275] width 44 height 20
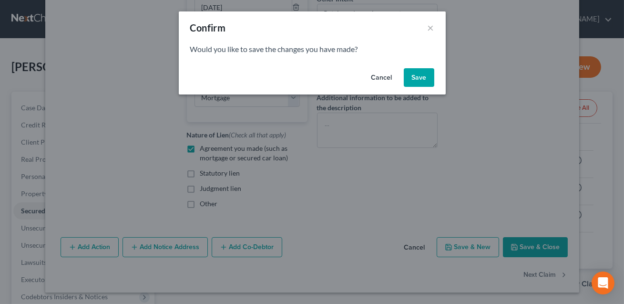
click at [379, 78] on button "Cancel" at bounding box center [382, 77] width 36 height 19
select select "28"
select select "0"
select select "4"
select select "0"
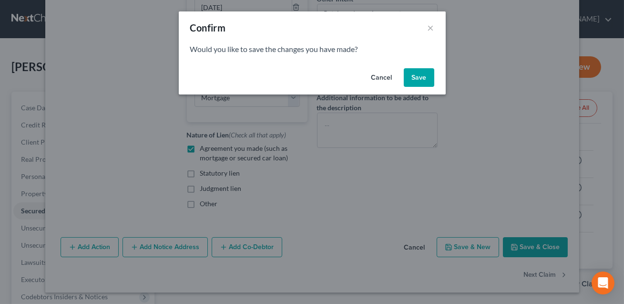
select select "2"
select select "0"
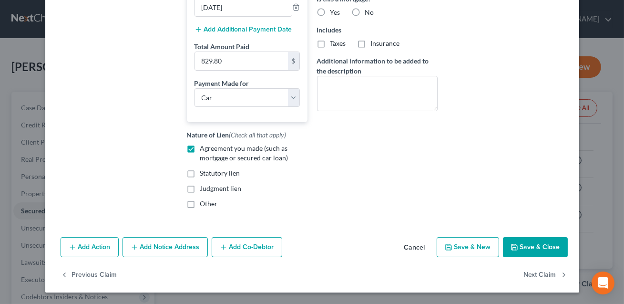
click at [531, 250] on button "Save & Close" at bounding box center [535, 247] width 65 height 20
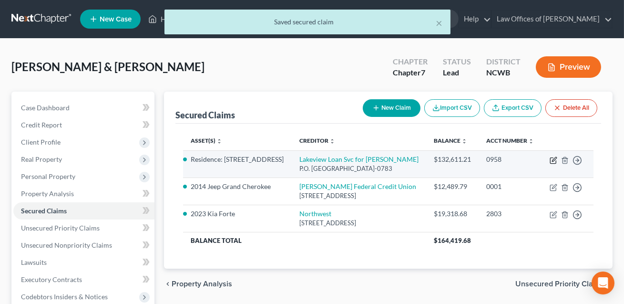
click at [553, 164] on icon "button" at bounding box center [554, 160] width 8 height 8
select select "45"
select select "3"
select select "4"
select select "1"
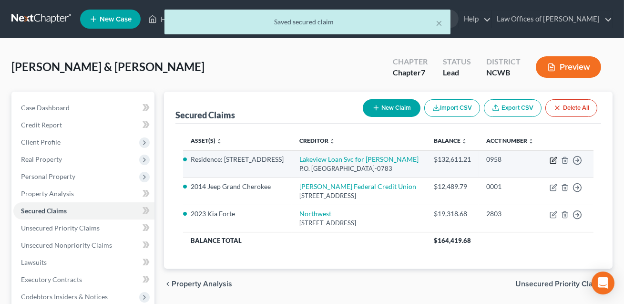
select select "0"
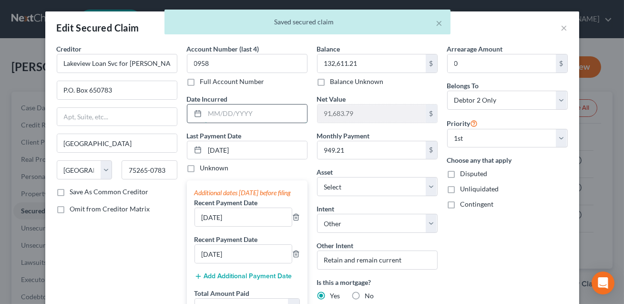
click at [217, 114] on input "text" at bounding box center [256, 113] width 102 height 18
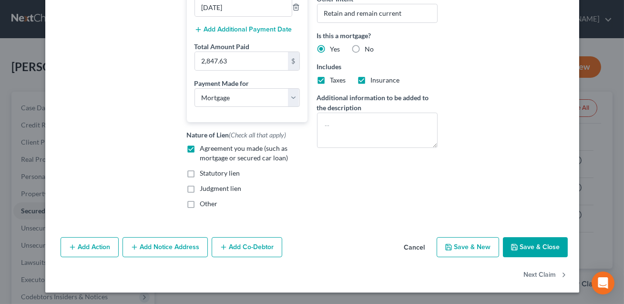
type input "10/2019"
click at [548, 252] on button "Save & Close" at bounding box center [535, 247] width 65 height 20
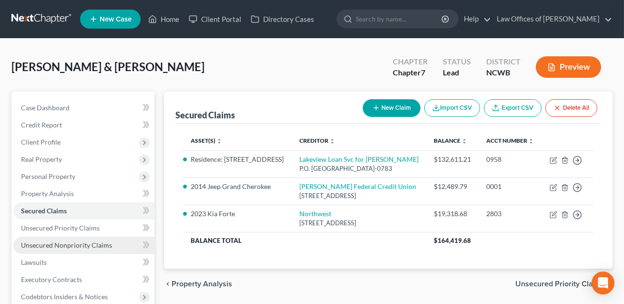
click at [91, 245] on span "Unsecured Nonpriority Claims" at bounding box center [66, 245] width 91 height 8
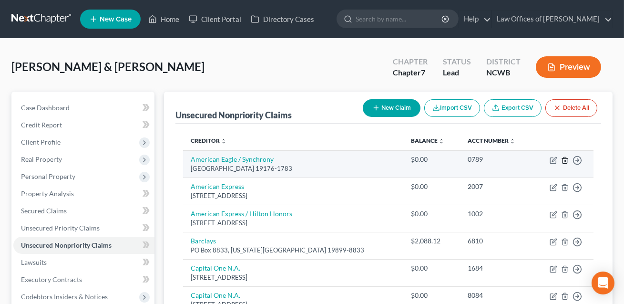
click at [566, 157] on icon "button" at bounding box center [564, 160] width 4 height 6
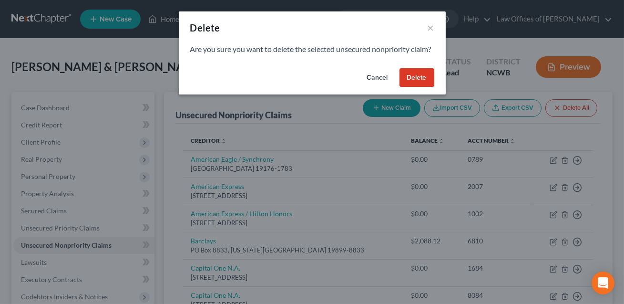
click at [421, 87] on button "Delete" at bounding box center [416, 77] width 35 height 19
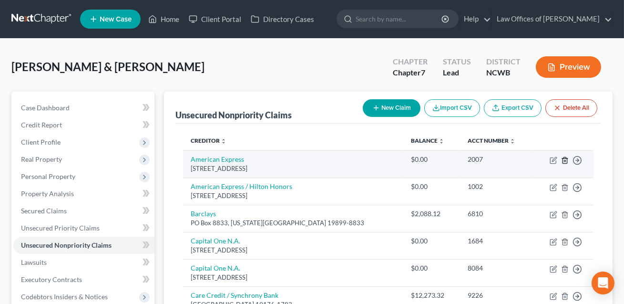
click at [564, 160] on line "button" at bounding box center [564, 161] width 0 height 2
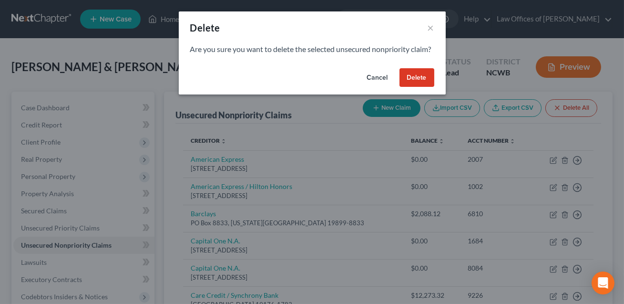
click at [421, 87] on button "Delete" at bounding box center [416, 77] width 35 height 19
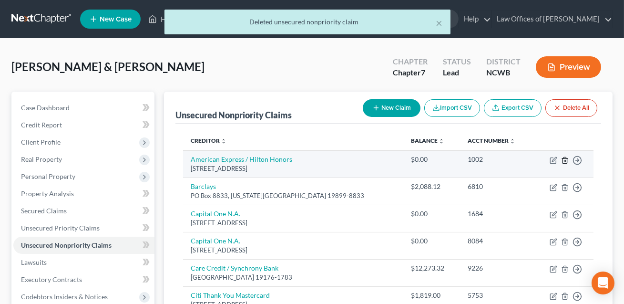
click at [563, 160] on icon "button" at bounding box center [565, 160] width 8 height 8
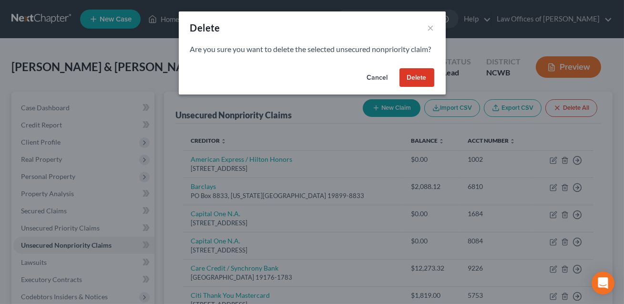
click at [415, 87] on button "Delete" at bounding box center [416, 77] width 35 height 19
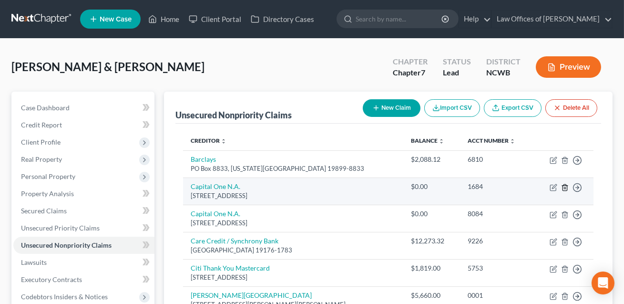
click at [565, 188] on line "button" at bounding box center [565, 188] width 0 height 2
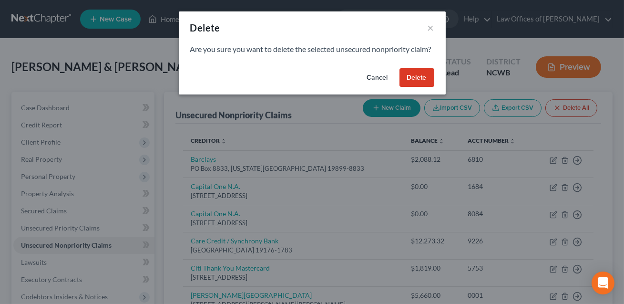
click at [419, 87] on button "Delete" at bounding box center [416, 77] width 35 height 19
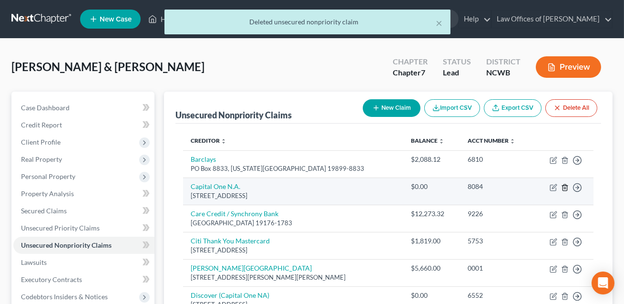
click at [566, 189] on icon "button" at bounding box center [564, 187] width 4 height 6
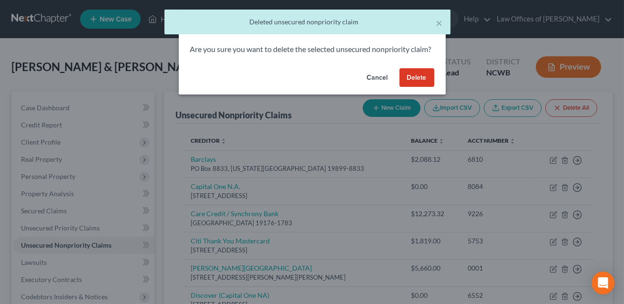
click at [414, 87] on button "Delete" at bounding box center [416, 77] width 35 height 19
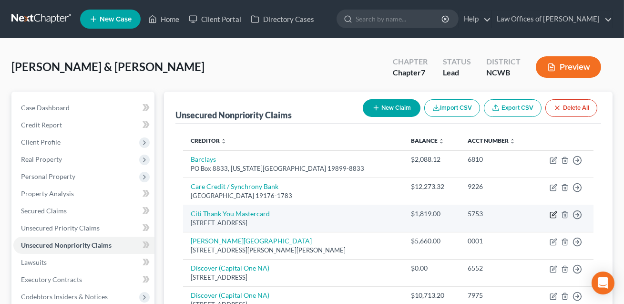
click at [552, 214] on icon "button" at bounding box center [554, 213] width 4 height 4
select select "43"
select select "2"
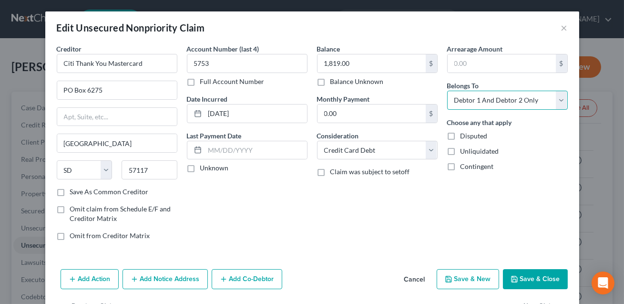
click at [487, 102] on select "Select Debtor 1 Only Debtor 2 Only Debtor 1 And Debtor 2 Only At Least One Of T…" at bounding box center [507, 100] width 121 height 19
select select "1"
click at [529, 276] on button "Save & Close" at bounding box center [535, 279] width 65 height 20
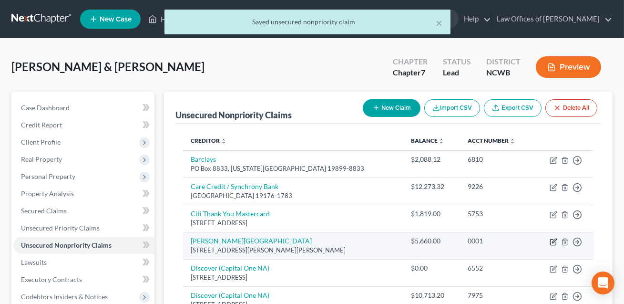
click at [553, 242] on icon "button" at bounding box center [554, 240] width 4 height 4
select select "51"
select select "9"
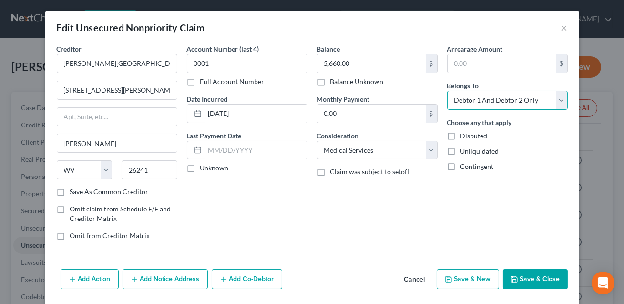
click at [510, 102] on select "Select Debtor 1 Only Debtor 2 Only Debtor 1 And Debtor 2 Only At Least One Of T…" at bounding box center [507, 100] width 121 height 19
select select "0"
click at [532, 279] on button "Save & Close" at bounding box center [535, 279] width 65 height 20
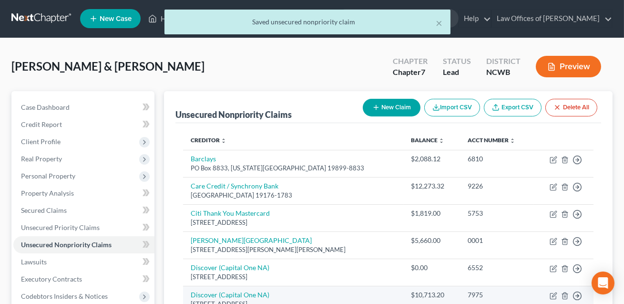
scroll to position [72, 0]
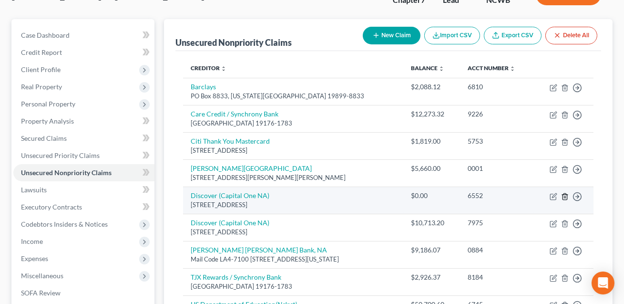
click at [567, 197] on icon "button" at bounding box center [564, 196] width 4 height 6
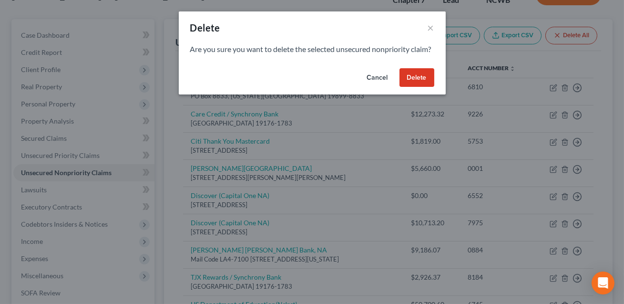
click at [423, 87] on button "Delete" at bounding box center [416, 77] width 35 height 19
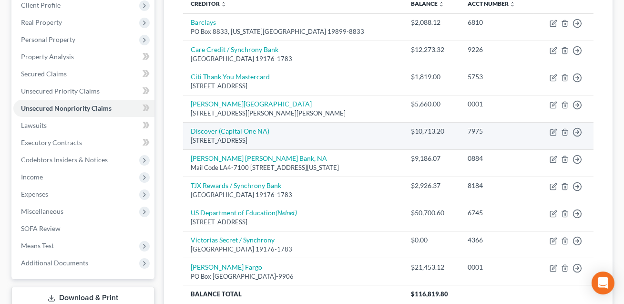
scroll to position [134, 0]
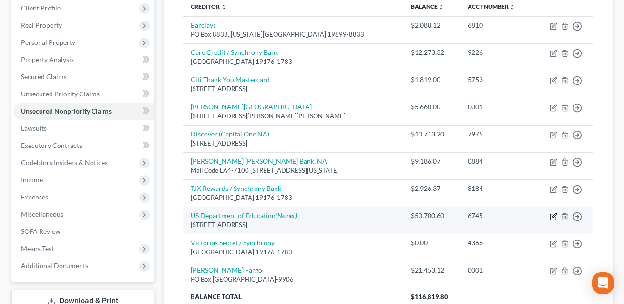
click at [554, 215] on icon "button" at bounding box center [554, 215] width 4 height 4
select select "38"
select select "17"
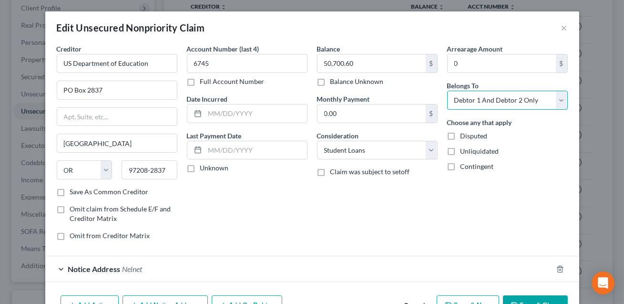
click at [469, 104] on select "Select Debtor 1 Only Debtor 2 Only Debtor 1 And Debtor 2 Only At Least One Of T…" at bounding box center [507, 100] width 121 height 19
select select "0"
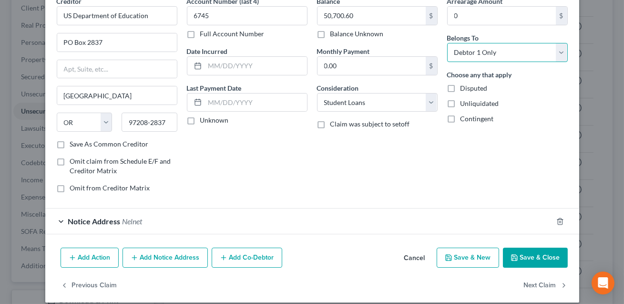
scroll to position [57, 0]
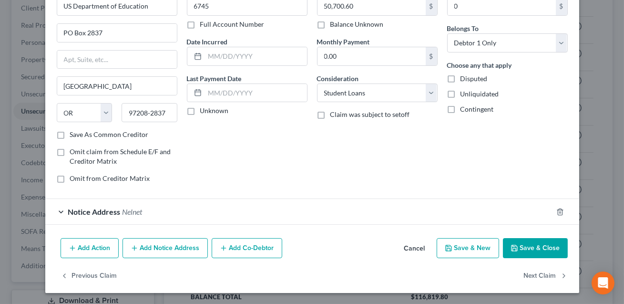
click at [521, 251] on button "Save & Close" at bounding box center [535, 248] width 65 height 20
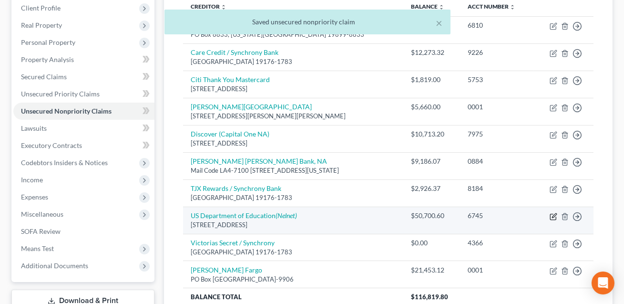
click at [555, 214] on icon "button" at bounding box center [554, 215] width 4 height 4
select select "38"
select select "17"
select select "0"
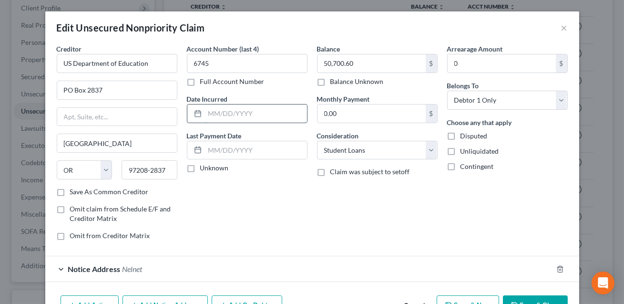
click at [253, 113] on input "text" at bounding box center [256, 113] width 102 height 18
type input "multiple dates"
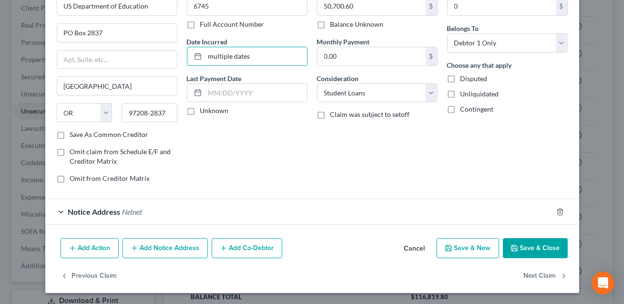
click at [524, 251] on button "Save & Close" at bounding box center [535, 248] width 65 height 20
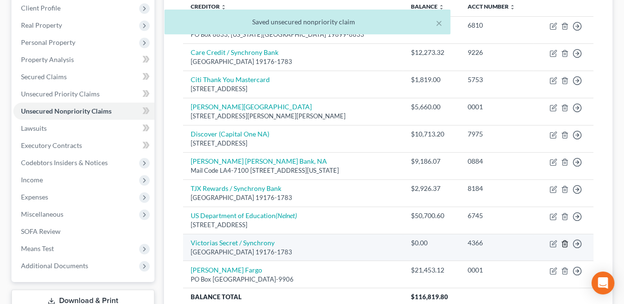
click at [564, 244] on line "button" at bounding box center [564, 244] width 0 height 2
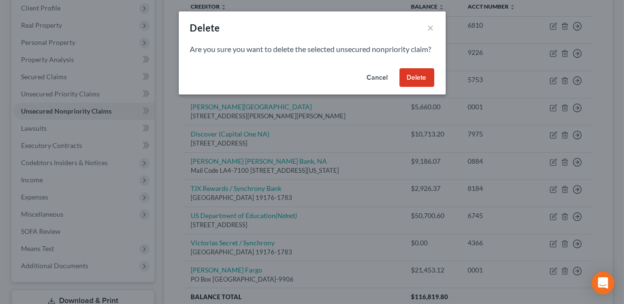
click at [413, 87] on button "Delete" at bounding box center [416, 77] width 35 height 19
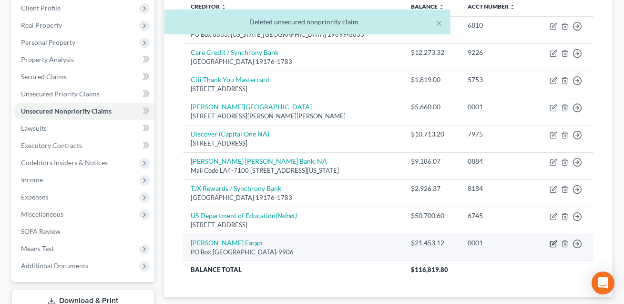
click at [556, 241] on icon "button" at bounding box center [554, 244] width 8 height 8
select select "28"
select select "2"
select select "0"
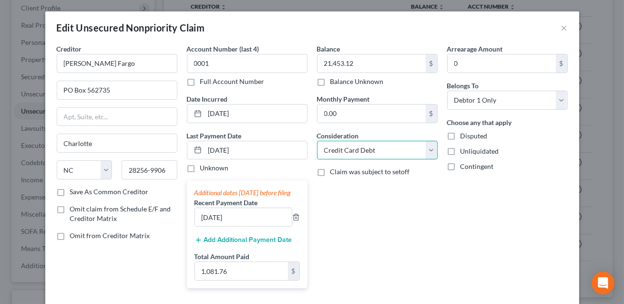
click at [352, 148] on select "Select Cable / Satellite Services Collection Agency Credit Card Debt Debt Couns…" at bounding box center [377, 150] width 121 height 19
select select "10"
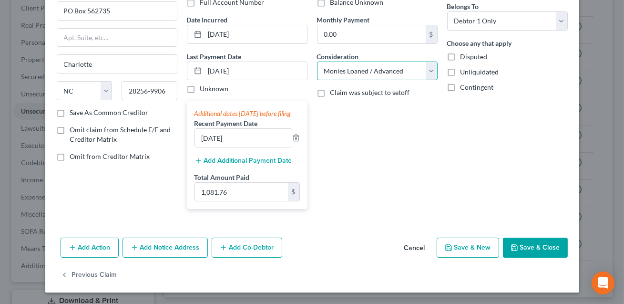
scroll to position [88, 0]
click at [514, 251] on icon "button" at bounding box center [514, 248] width 8 height 8
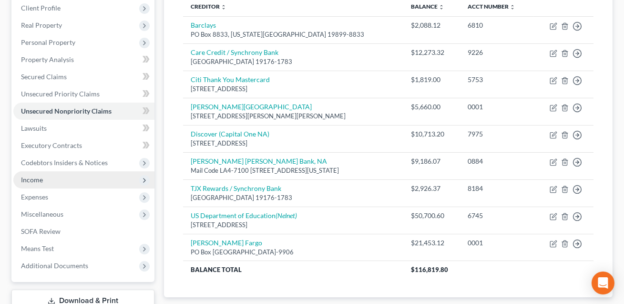
click at [37, 176] on span "Income" at bounding box center [32, 179] width 22 height 8
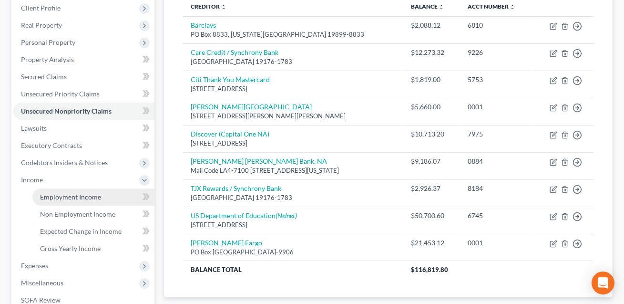
click at [86, 196] on span "Employment Income" at bounding box center [70, 197] width 61 height 8
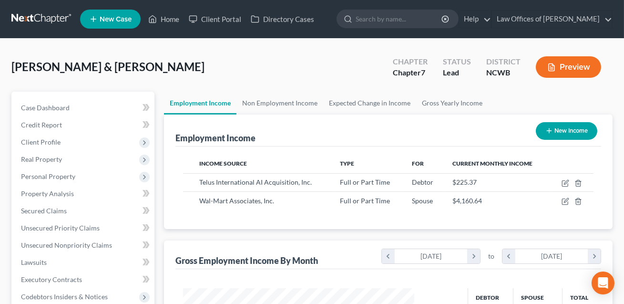
scroll to position [171, 250]
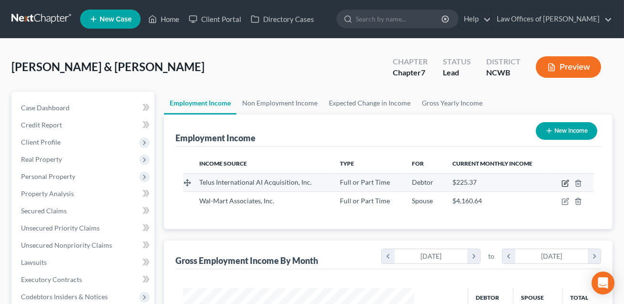
click at [565, 182] on icon "button" at bounding box center [565, 183] width 8 height 8
select select "0"
select select "31"
select select "0"
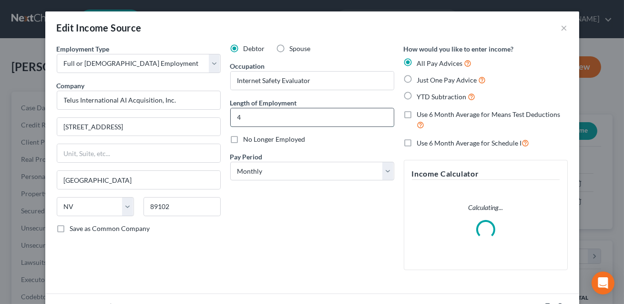
click at [254, 117] on input "4" at bounding box center [312, 117] width 163 height 18
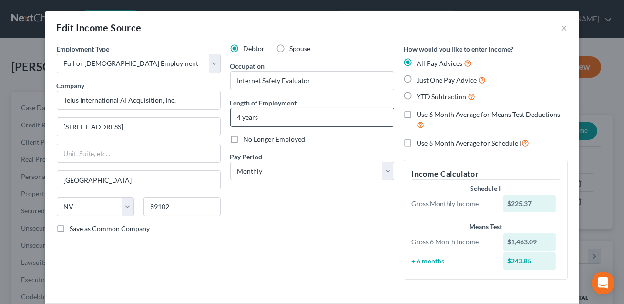
click at [238, 119] on input "4 years" at bounding box center [312, 117] width 163 height 18
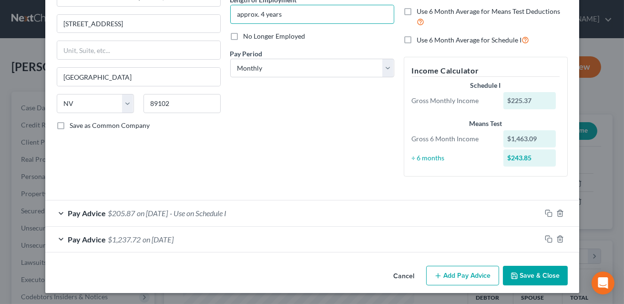
type input "approx. 4 years"
click at [527, 272] on button "Save & Close" at bounding box center [535, 275] width 65 height 20
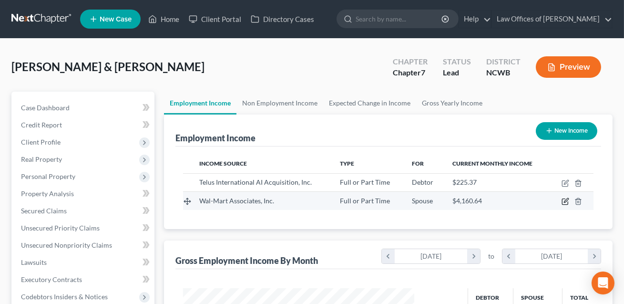
click at [567, 199] on icon "button" at bounding box center [566, 200] width 4 height 4
select select "0"
select select "2"
select select "0"
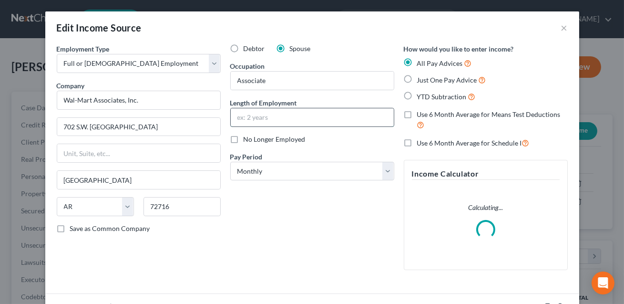
click at [259, 119] on input "text" at bounding box center [312, 117] width 163 height 18
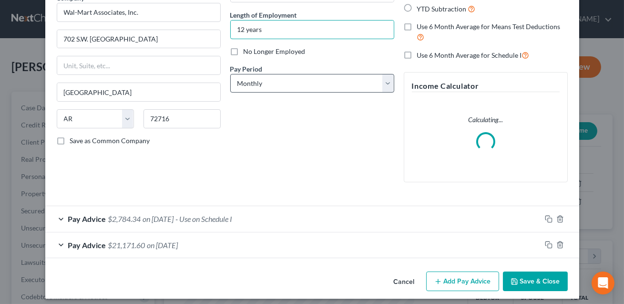
scroll to position [93, 0]
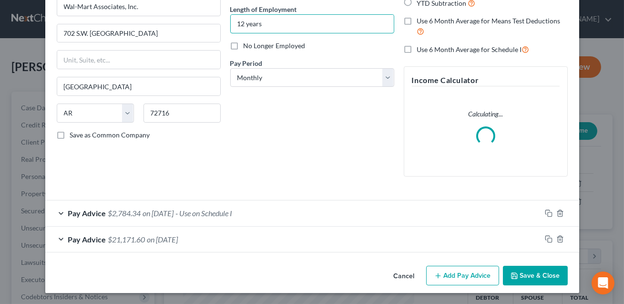
type input "12 years"
click at [535, 274] on button "Save & Close" at bounding box center [535, 275] width 65 height 20
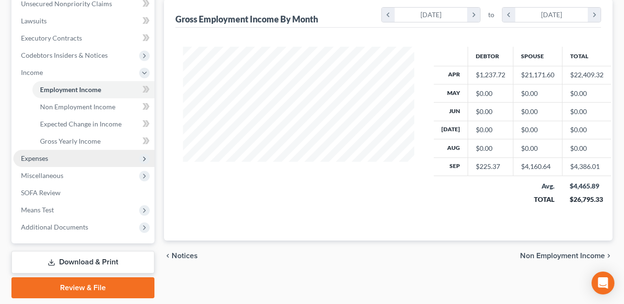
scroll to position [250, 0]
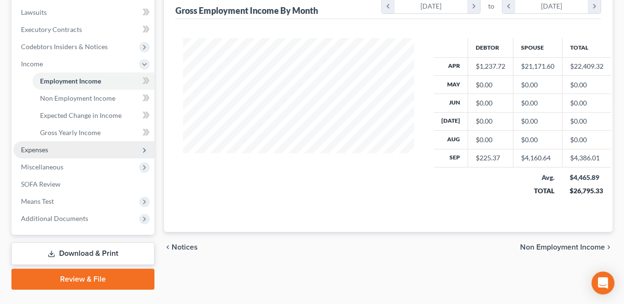
click at [41, 147] on span "Expenses" at bounding box center [34, 149] width 27 height 8
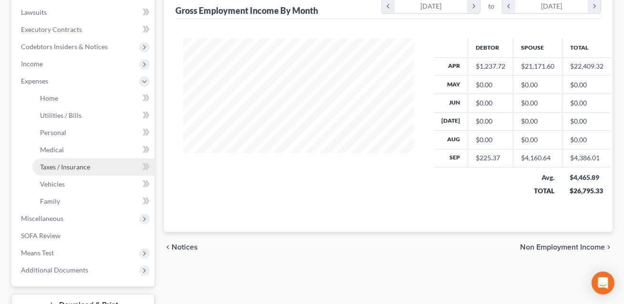
click at [52, 163] on span "Taxes / Insurance" at bounding box center [65, 167] width 50 height 8
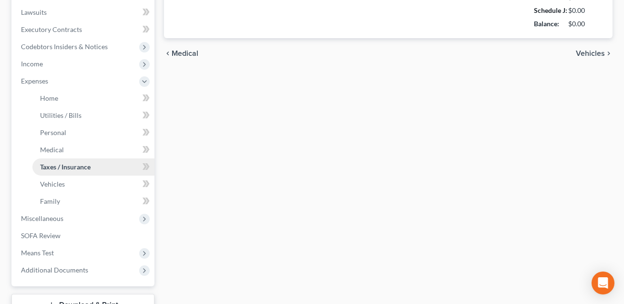
type input "467.00"
type input "County / Estimated tax on 1099 work"
type input "14.00"
type input "0.00"
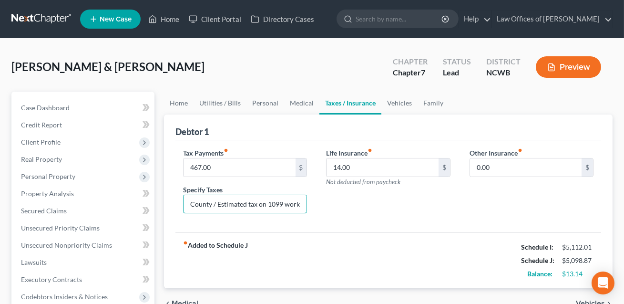
drag, startPoint x: 190, startPoint y: 203, endPoint x: 352, endPoint y: 203, distance: 161.6
click at [352, 203] on div "Tax Payments fiber_manual_record 467.00 $ Specify Taxes County / Estimated tax …" at bounding box center [387, 184] width 429 height 73
type input "County taxes"
click at [222, 173] on input "467.00" at bounding box center [240, 167] width 112 height 18
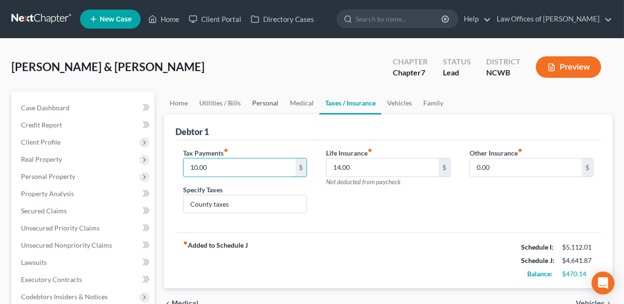
type input "10.00"
click at [269, 104] on link "Personal" at bounding box center [265, 103] width 38 height 23
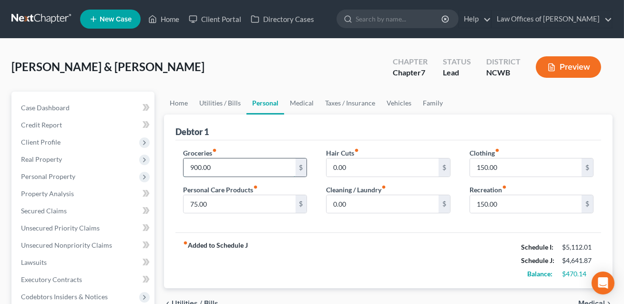
click at [228, 166] on input "900.00" at bounding box center [240, 167] width 112 height 18
type input "1,100.00"
click at [213, 207] on input "75.00" at bounding box center [240, 204] width 112 height 18
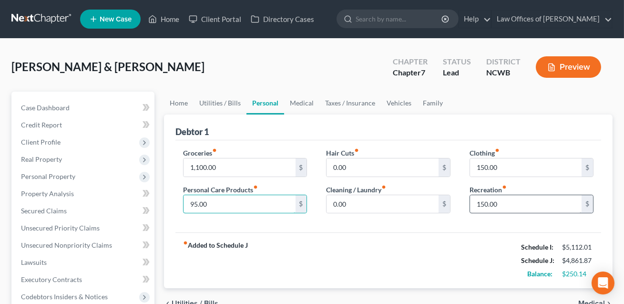
type input "95.00"
click at [491, 204] on input "150.00" at bounding box center [526, 204] width 112 height 18
type input "200.00"
click at [183, 101] on link "Home" at bounding box center [179, 103] width 30 height 23
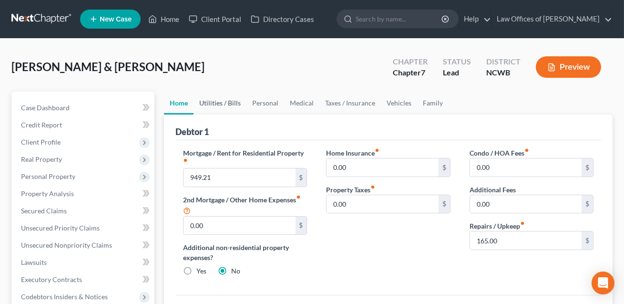
click at [214, 101] on link "Utilities / Bills" at bounding box center [220, 103] width 53 height 23
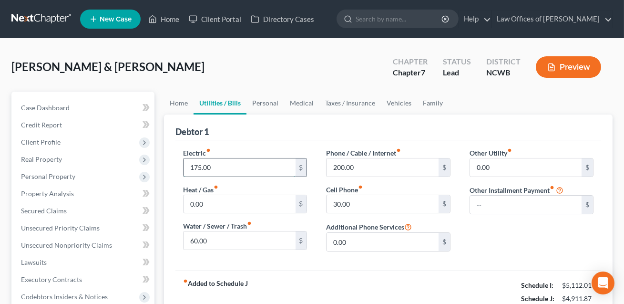
click at [212, 166] on input "175.00" at bounding box center [240, 167] width 112 height 18
type input "200.00"
click at [262, 101] on link "Personal" at bounding box center [265, 103] width 38 height 23
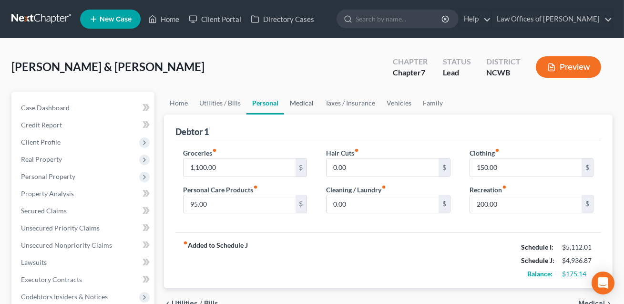
click at [296, 103] on link "Medical" at bounding box center [301, 103] width 35 height 23
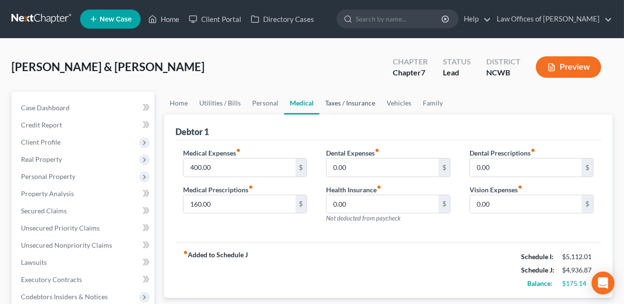
click at [337, 103] on link "Taxes / Insurance" at bounding box center [349, 103] width 61 height 23
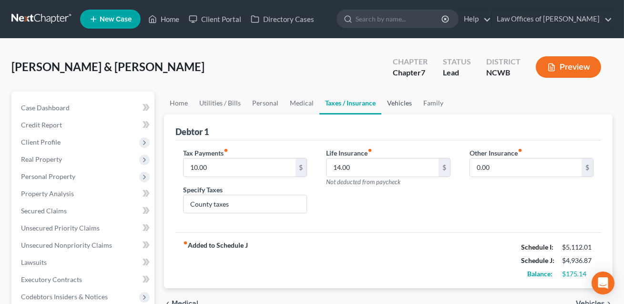
click at [396, 101] on link "Vehicles" at bounding box center [399, 103] width 36 height 23
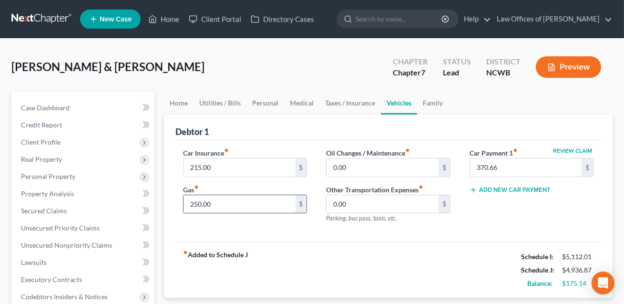
click at [231, 204] on input "250.00" at bounding box center [240, 204] width 112 height 18
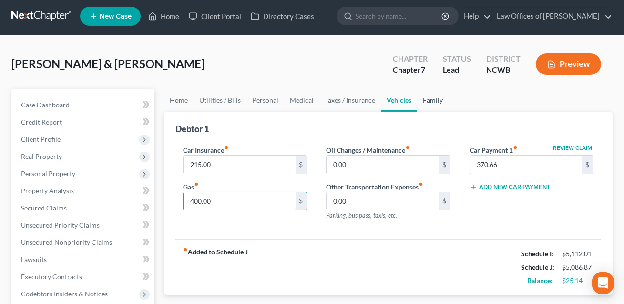
type input "400.00"
click at [430, 97] on link "Family" at bounding box center [432, 100] width 31 height 23
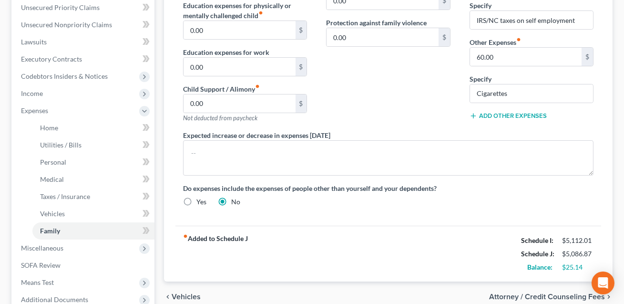
scroll to position [322, 0]
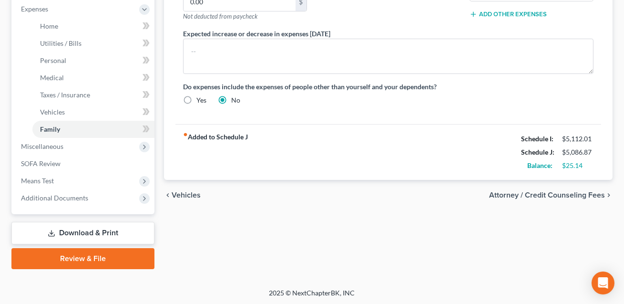
click at [83, 228] on link "Download & Print" at bounding box center [82, 233] width 143 height 22
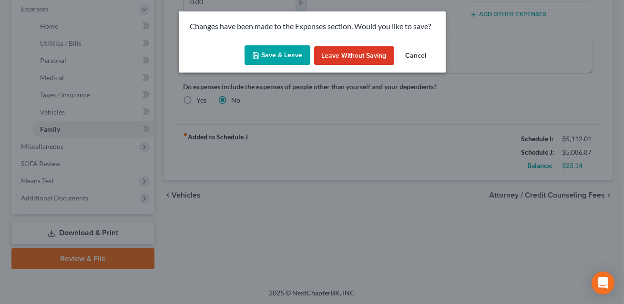
click at [279, 50] on button "Save & Leave" at bounding box center [278, 55] width 66 height 20
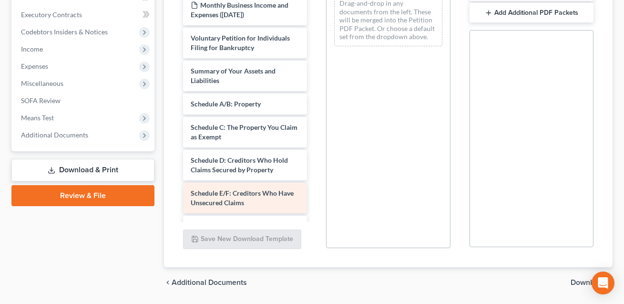
scroll to position [186, 0]
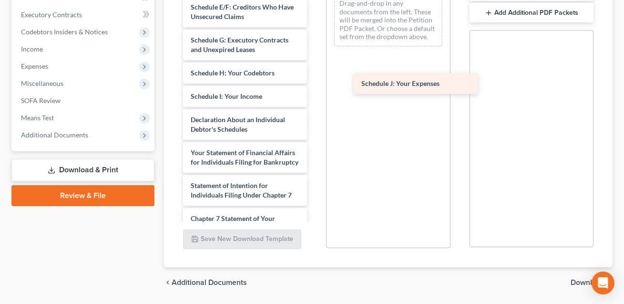
drag, startPoint x: 222, startPoint y: 111, endPoint x: 393, endPoint y: 85, distance: 172.5
click at [315, 85] on div "Schedule J: Your Expenses Monthly Business Income and Expenses DRAFT Monthly Bu…" at bounding box center [244, 73] width 139 height 594
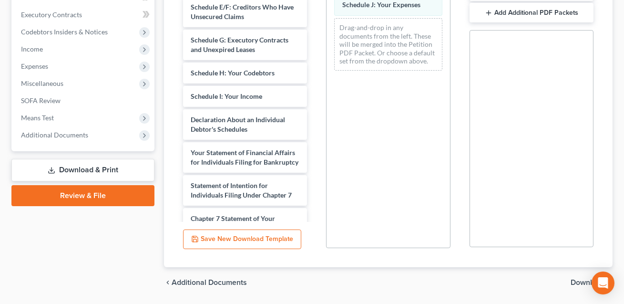
scroll to position [284, 0]
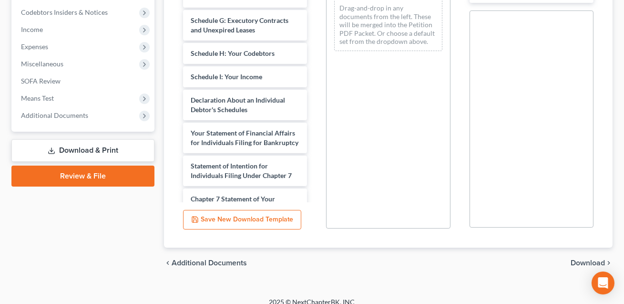
click at [578, 259] on span "Download" at bounding box center [588, 263] width 34 height 8
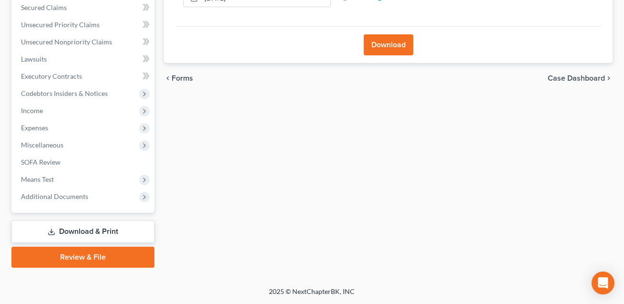
scroll to position [202, 0]
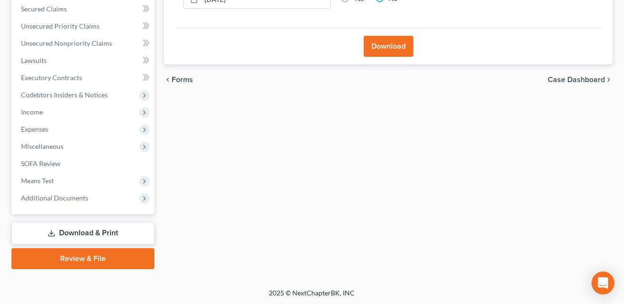
click at [393, 44] on button "Download" at bounding box center [389, 46] width 50 height 21
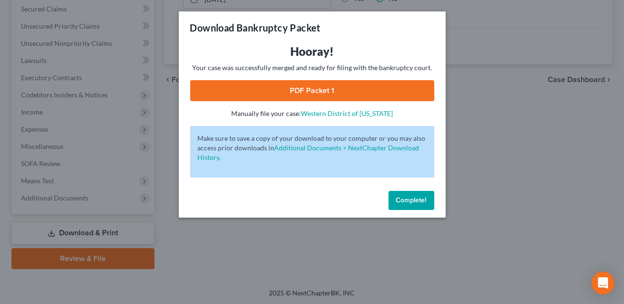
click at [357, 86] on link "PDF Packet 1" at bounding box center [312, 90] width 244 height 21
click at [403, 194] on button "Complete!" at bounding box center [411, 200] width 46 height 19
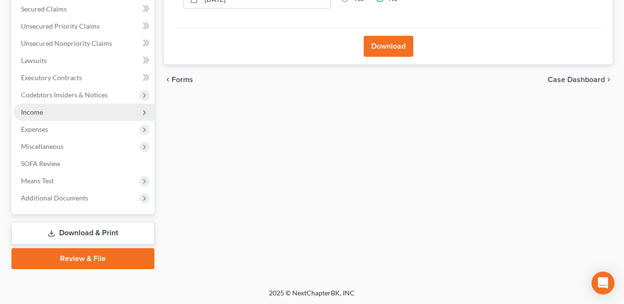
click at [40, 112] on span "Income" at bounding box center [32, 112] width 22 height 8
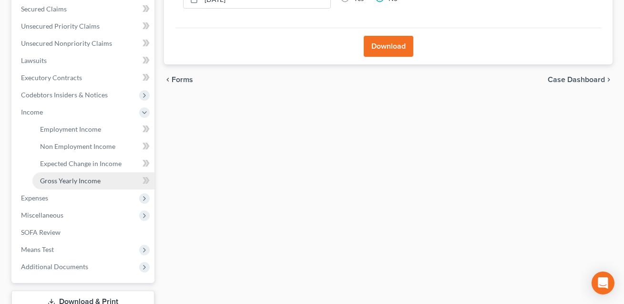
click at [60, 177] on span "Gross Yearly Income" at bounding box center [70, 180] width 61 height 8
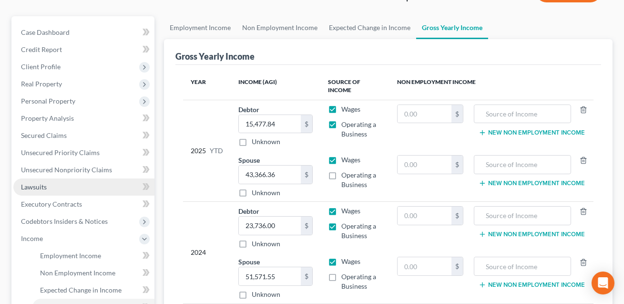
scroll to position [76, 0]
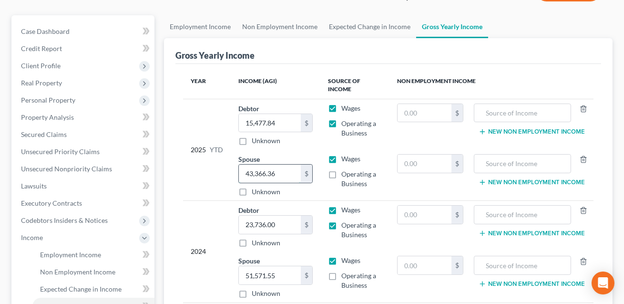
click at [278, 172] on input "43,366.36" at bounding box center [270, 173] width 62 height 18
type input "45,253.83"
click at [281, 122] on input "15,477.84" at bounding box center [270, 123] width 62 height 18
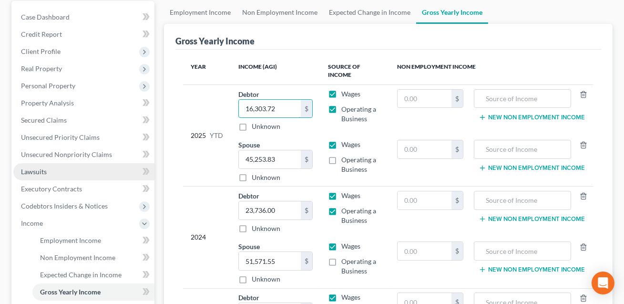
scroll to position [270, 0]
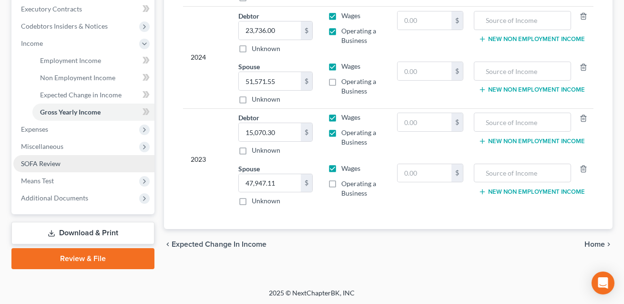
type input "16,303.72"
click at [53, 160] on span "SOFA Review" at bounding box center [41, 163] width 40 height 8
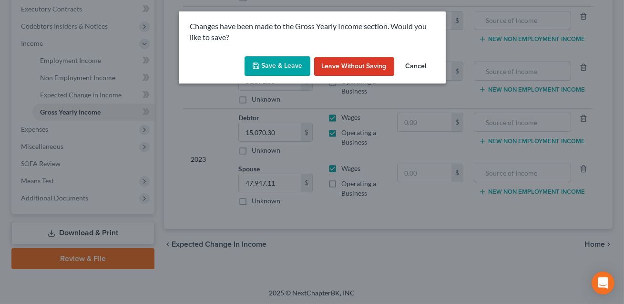
click at [284, 68] on button "Save & Leave" at bounding box center [278, 66] width 66 height 20
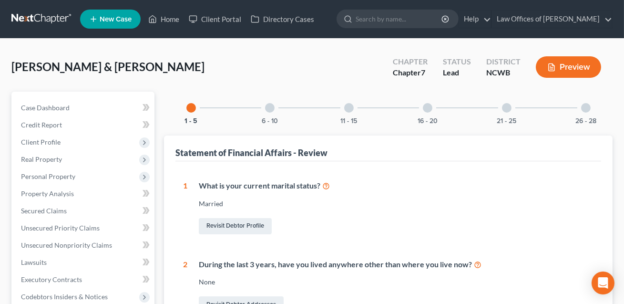
click at [586, 107] on div at bounding box center [586, 108] width 10 height 10
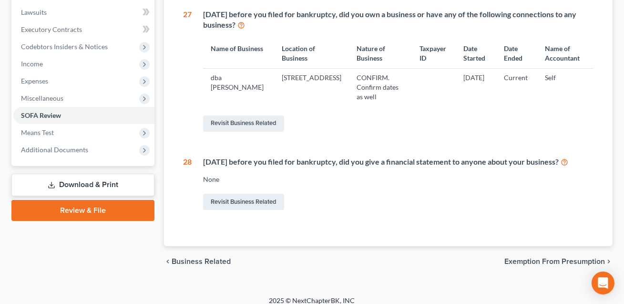
scroll to position [250, 0]
click at [244, 131] on link "Revisit Business Related" at bounding box center [243, 123] width 81 height 16
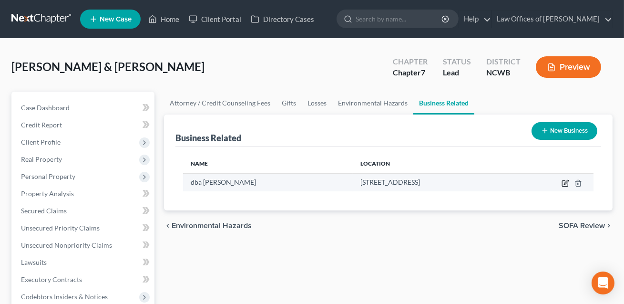
click at [565, 183] on icon "button" at bounding box center [566, 182] width 4 height 4
select select "sole_proprietor"
select select "28"
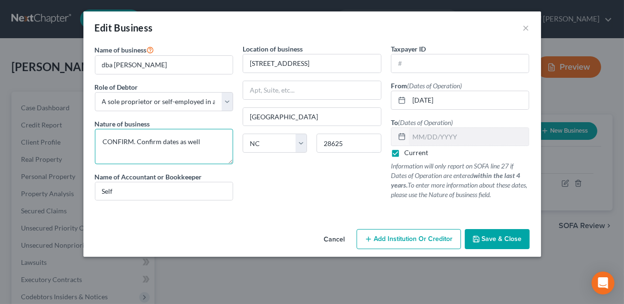
drag, startPoint x: 161, startPoint y: 141, endPoint x: 102, endPoint y: 140, distance: 58.2
click at [102, 140] on textarea "CONFIRM. Confirm dates as well" at bounding box center [164, 146] width 139 height 35
drag, startPoint x: 178, startPoint y: 152, endPoint x: 143, endPoint y: 153, distance: 35.3
click at [143, 153] on textarea "Data Annotation. Start date is approximate. ates as well" at bounding box center [164, 146] width 139 height 35
type textarea "Data Annotation. Start date is approximate."
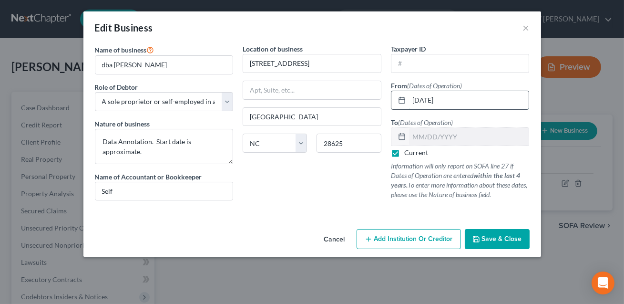
click at [419, 100] on input "[DATE]" at bounding box center [469, 100] width 120 height 18
click at [429, 99] on input "04/01/20245" at bounding box center [469, 100] width 120 height 18
click at [426, 100] on input "04/015/20245" at bounding box center [469, 100] width 120 height 18
click at [454, 99] on input "04/15/20245" at bounding box center [469, 100] width 120 height 18
type input "[DATE]"
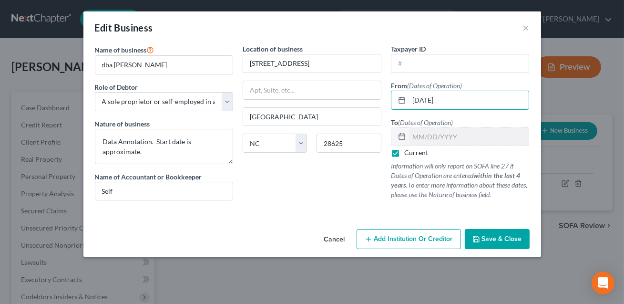
click at [493, 233] on button "Save & Close" at bounding box center [497, 239] width 65 height 20
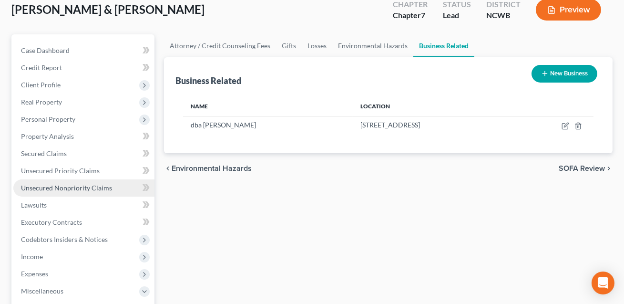
scroll to position [71, 0]
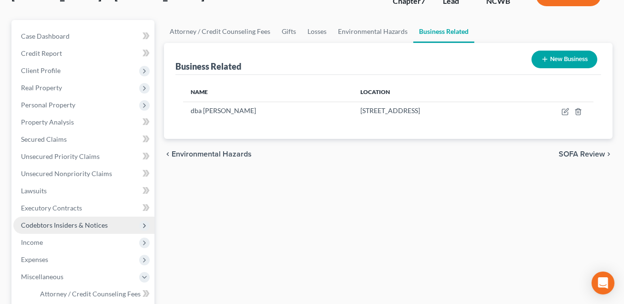
click at [103, 223] on span "Codebtors Insiders & Notices" at bounding box center [64, 225] width 87 height 8
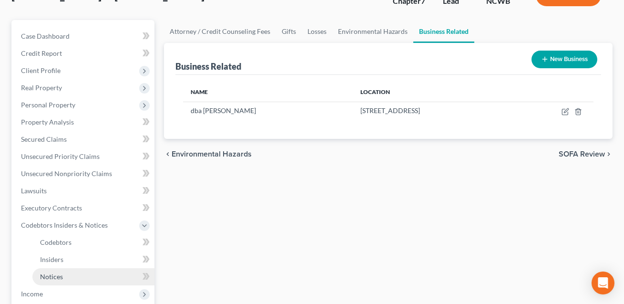
click at [56, 272] on span "Notices" at bounding box center [51, 276] width 23 height 8
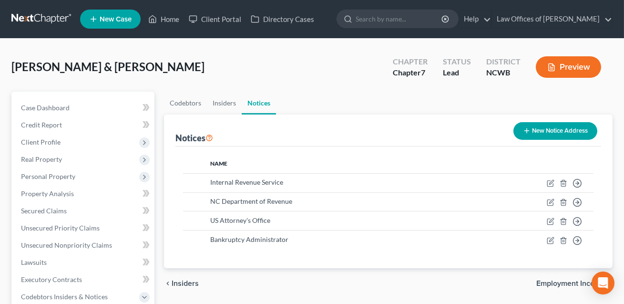
click at [541, 131] on button "New Notice Address" at bounding box center [555, 131] width 84 height 18
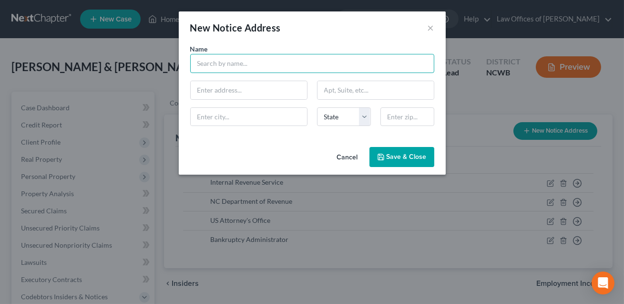
click at [224, 64] on input "text" at bounding box center [312, 63] width 244 height 19
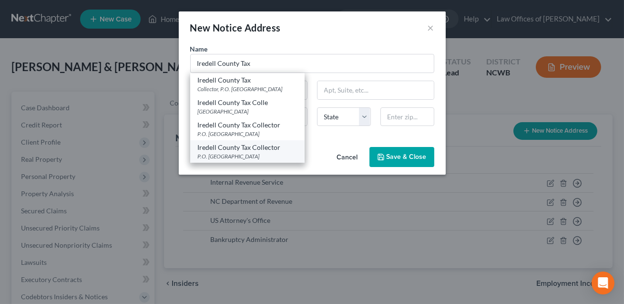
click at [223, 149] on div "Iredell County Tax Collector" at bounding box center [247, 148] width 99 height 10
type input "Iredell County Tax Collector"
type input "P.O. Box 1027"
type input "[GEOGRAPHIC_DATA]"
select select "28"
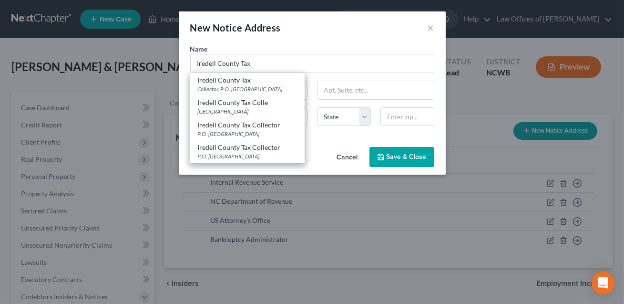
type input "28677"
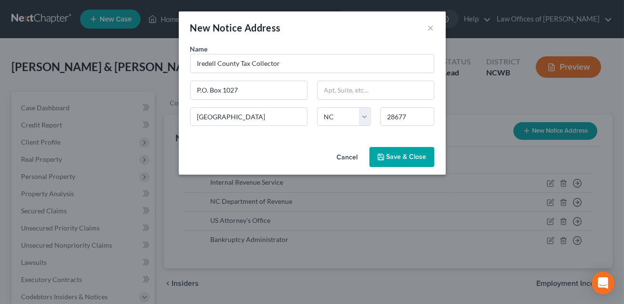
click at [395, 159] on span "Save & Close" at bounding box center [407, 157] width 40 height 8
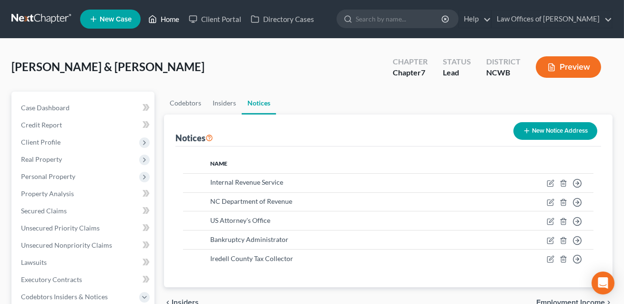
click at [170, 18] on link "Home" at bounding box center [163, 18] width 41 height 17
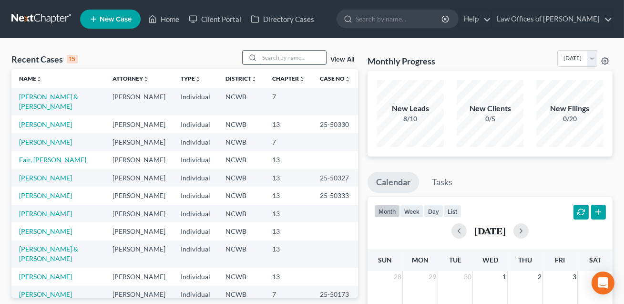
click at [274, 60] on input "search" at bounding box center [292, 58] width 67 height 14
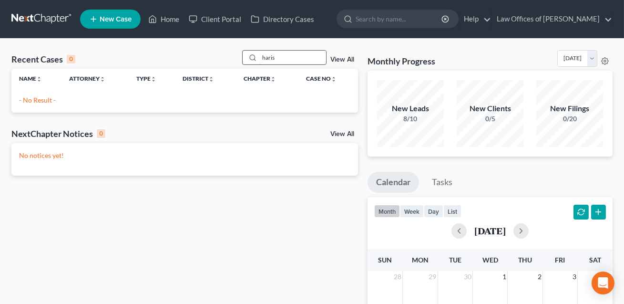
click at [269, 56] on input "haris" at bounding box center [292, 58] width 67 height 14
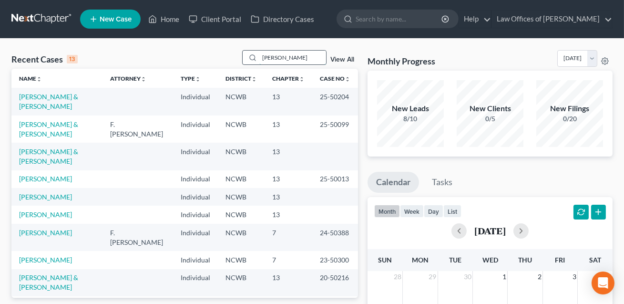
click at [289, 58] on input "[PERSON_NAME]" at bounding box center [292, 58] width 67 height 14
type input "h"
